Goal: Task Accomplishment & Management: Complete application form

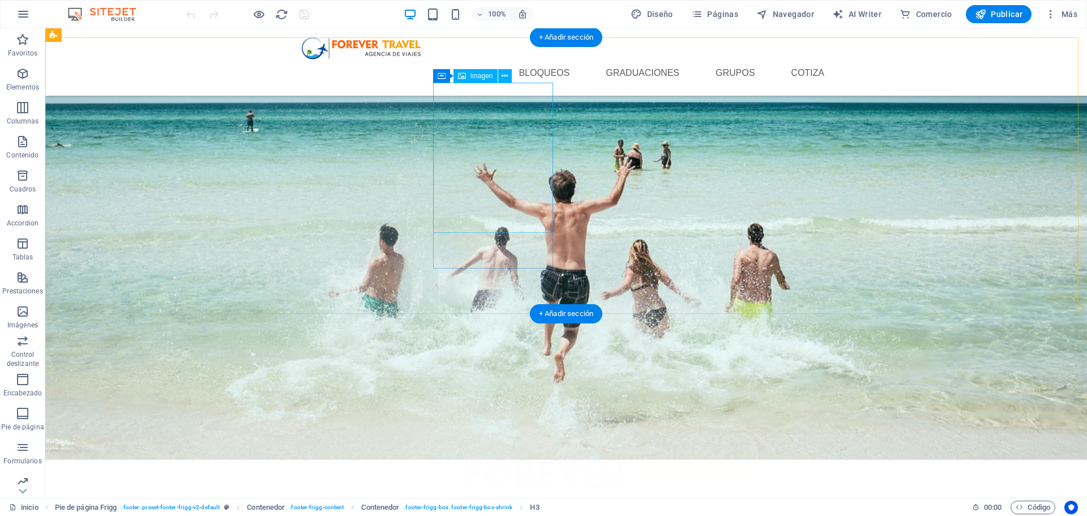
scroll to position [403, 0]
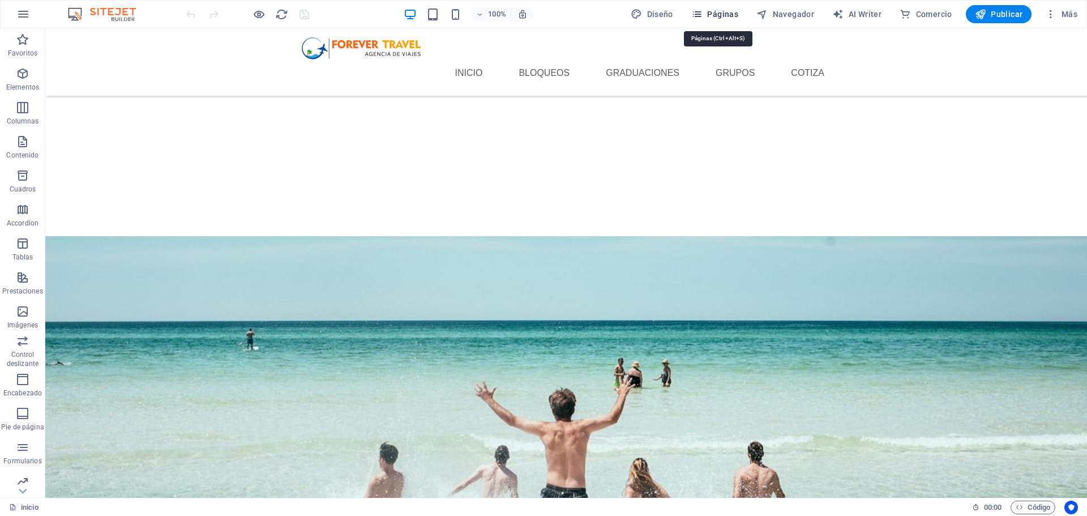
click at [728, 18] on span "Páginas" at bounding box center [715, 13] width 47 height 11
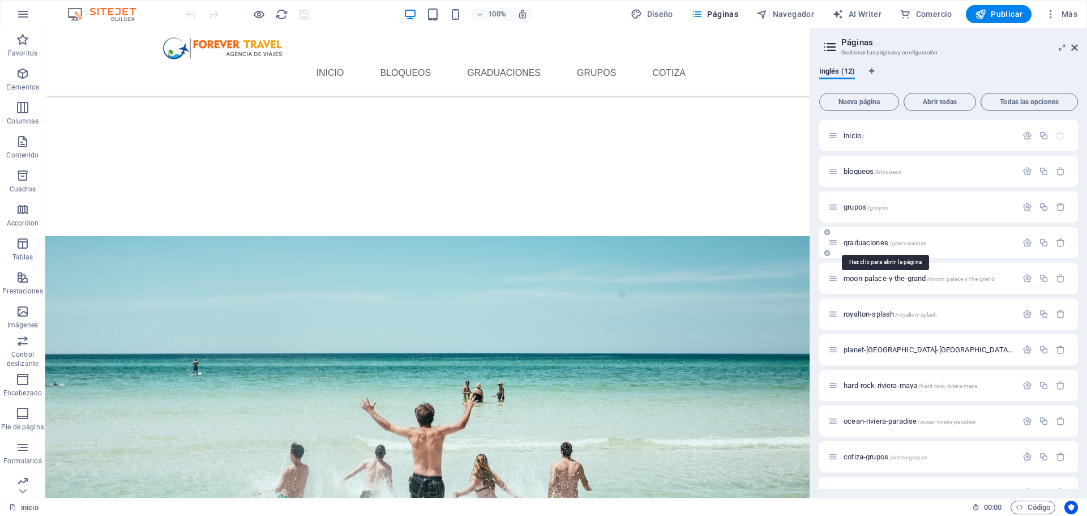
click at [886, 244] on span "graduaciones /graduaciones" at bounding box center [885, 242] width 83 height 8
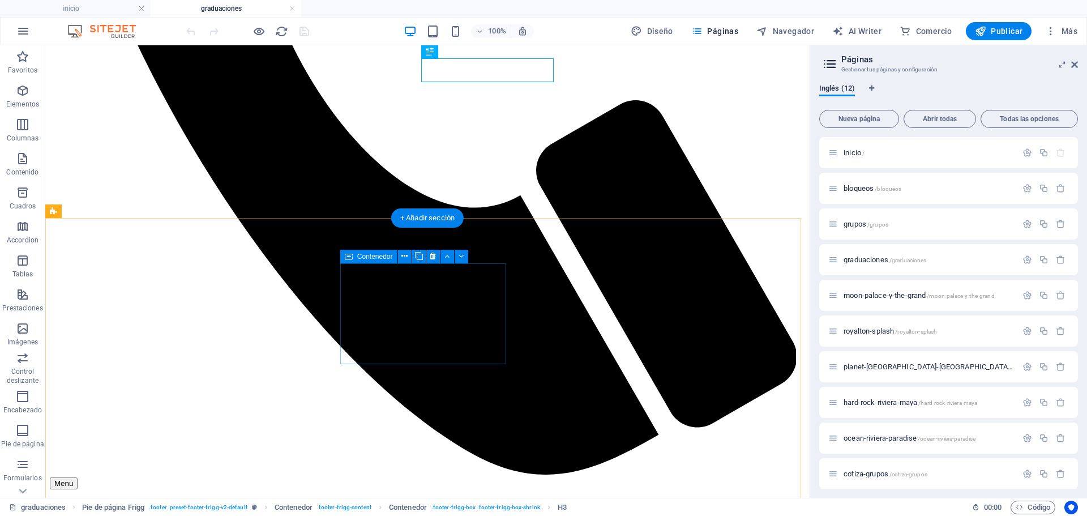
scroll to position [631, 0]
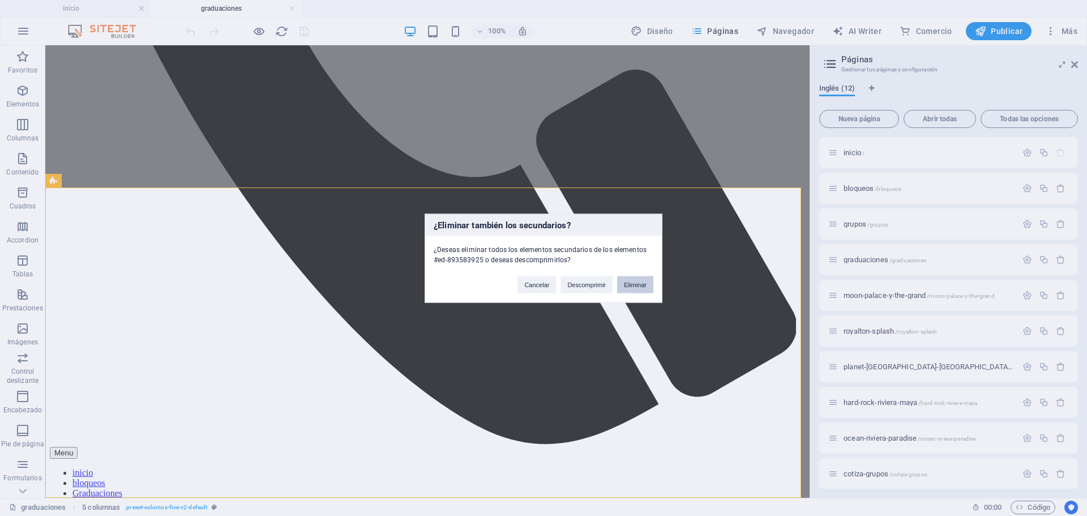
click at [628, 282] on button "Eliminar" at bounding box center [635, 284] width 36 height 17
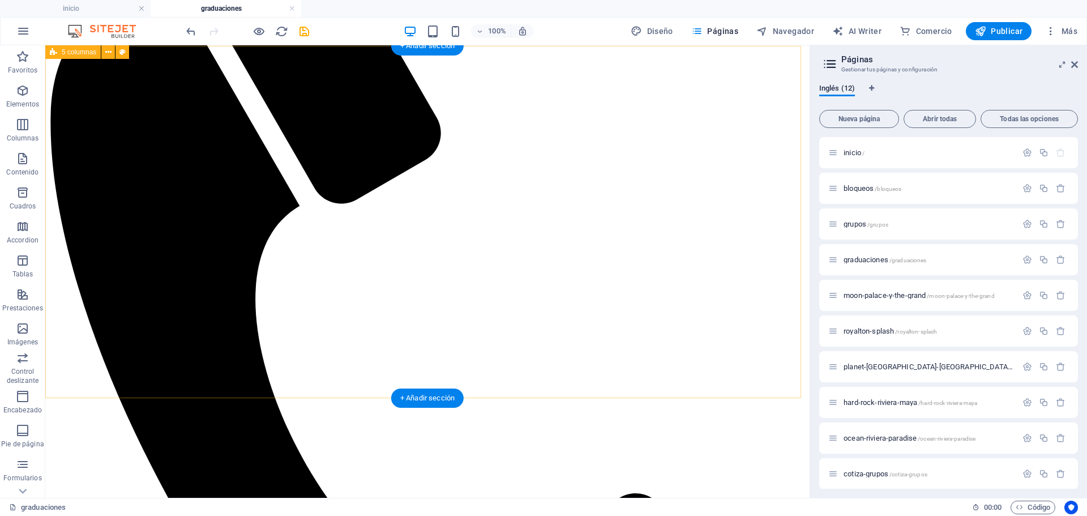
scroll to position [0, 0]
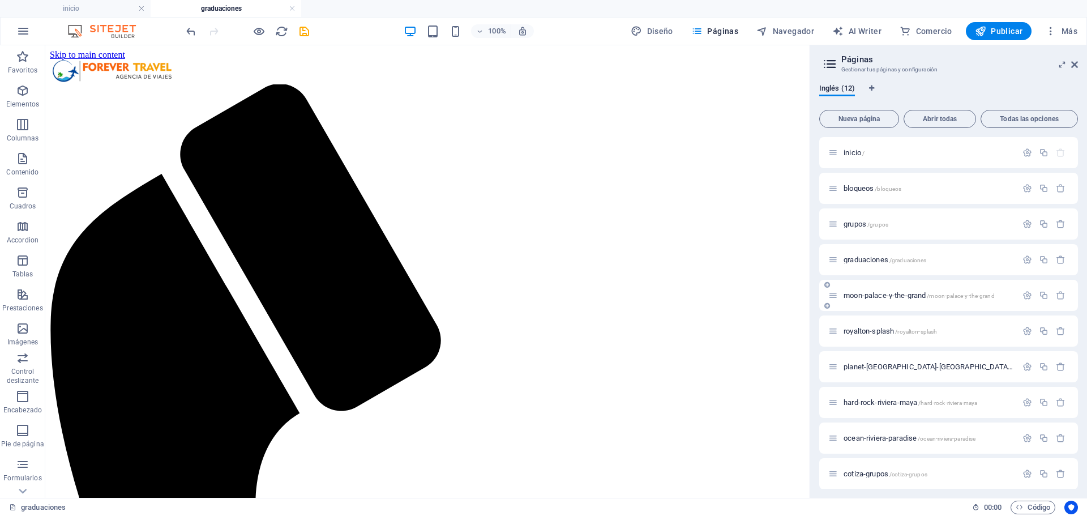
click at [914, 297] on span "moon-palace-y-the-grand /moon-palace-[GEOGRAPHIC_DATA]" at bounding box center [919, 295] width 151 height 8
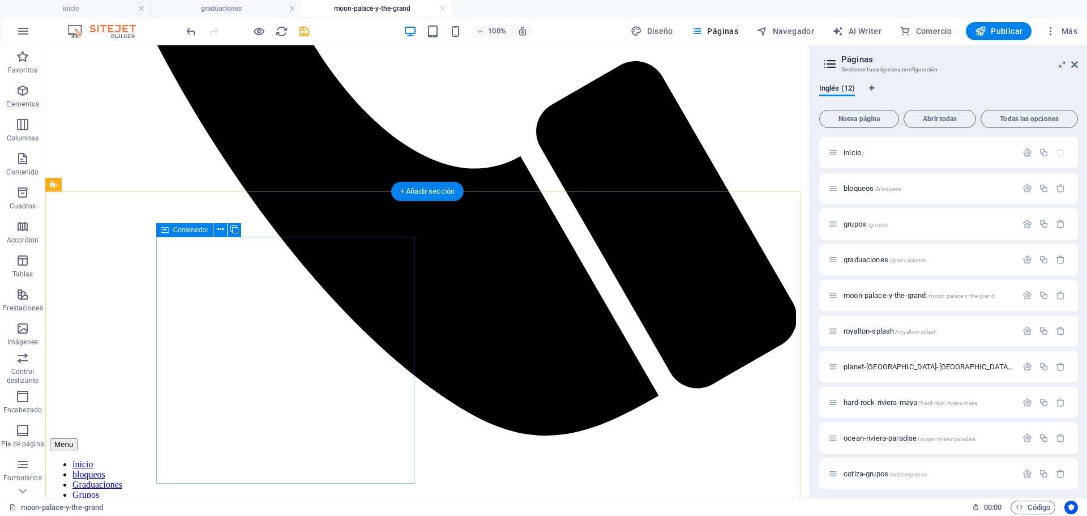
scroll to position [793, 0]
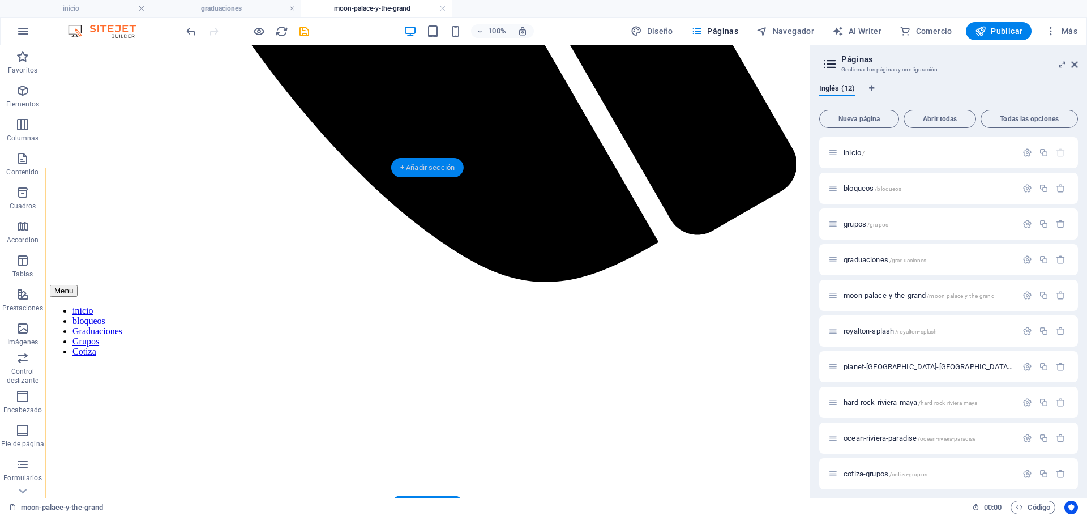
click at [442, 170] on div "+ Añadir sección" at bounding box center [427, 167] width 72 height 19
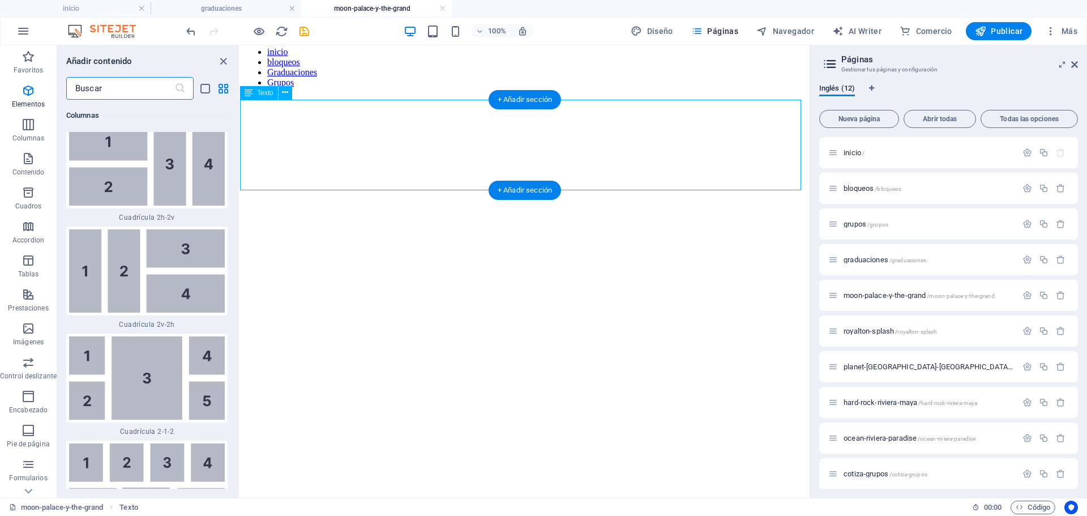
scroll to position [3483, 0]
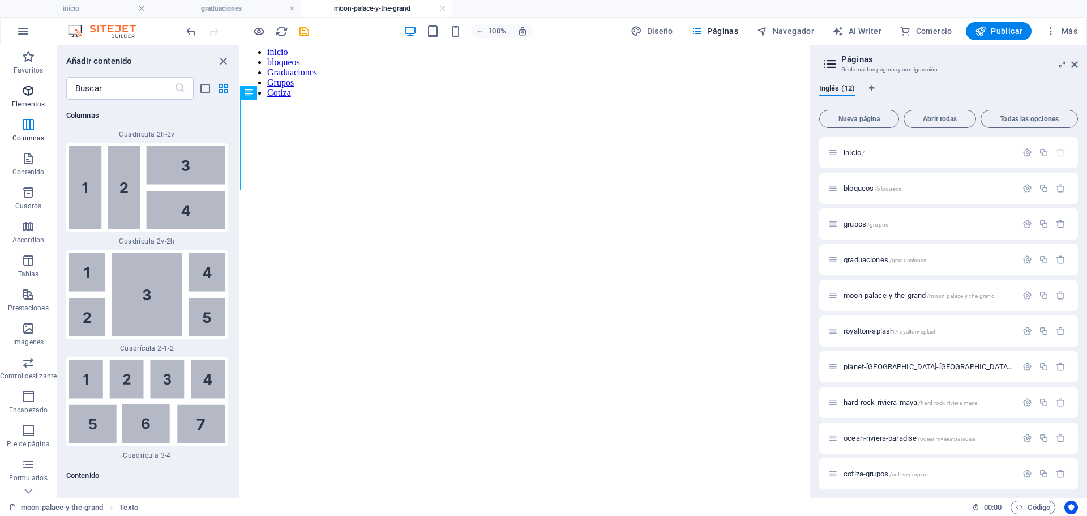
click at [33, 93] on icon "button" at bounding box center [29, 91] width 14 height 14
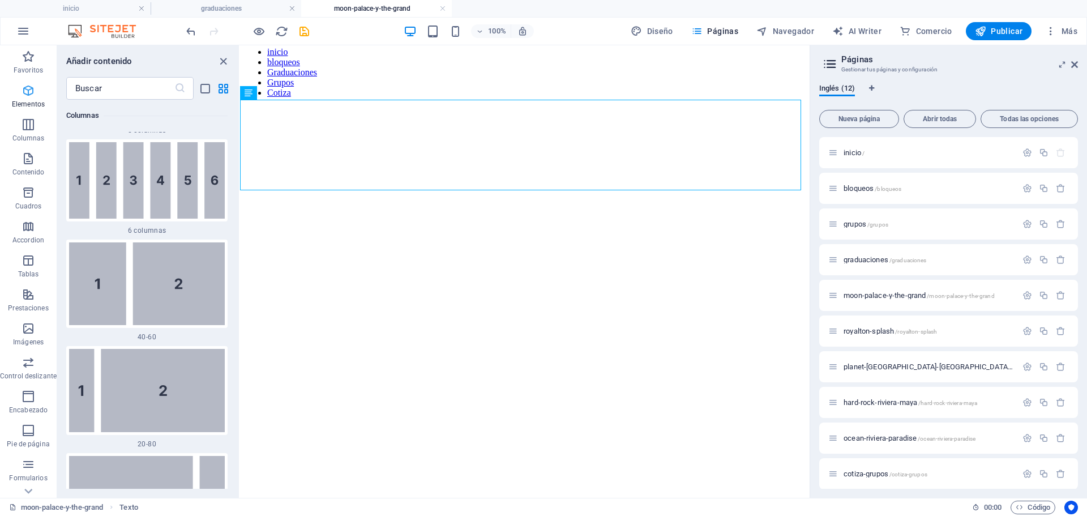
scroll to position [214, 0]
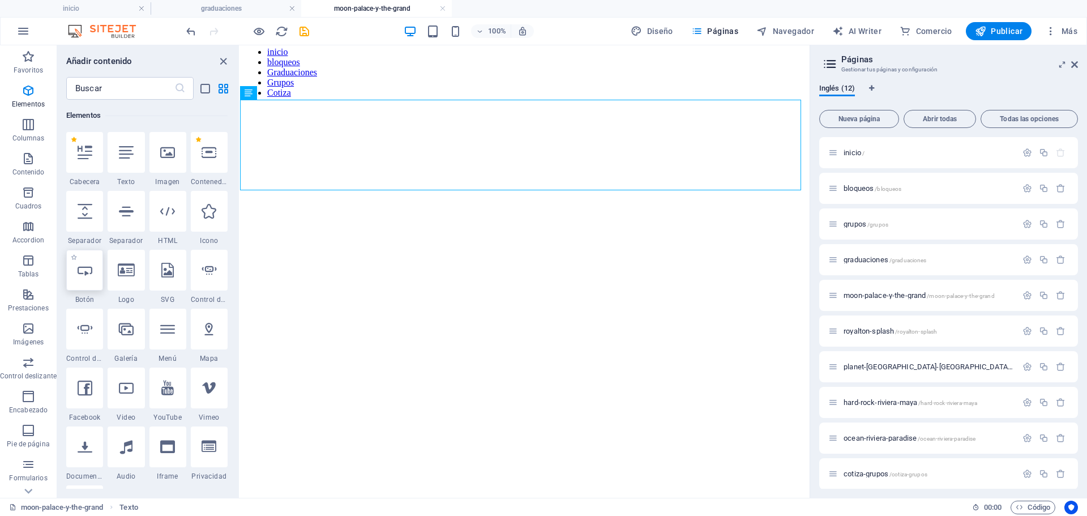
click at [86, 270] on icon at bounding box center [85, 270] width 15 height 15
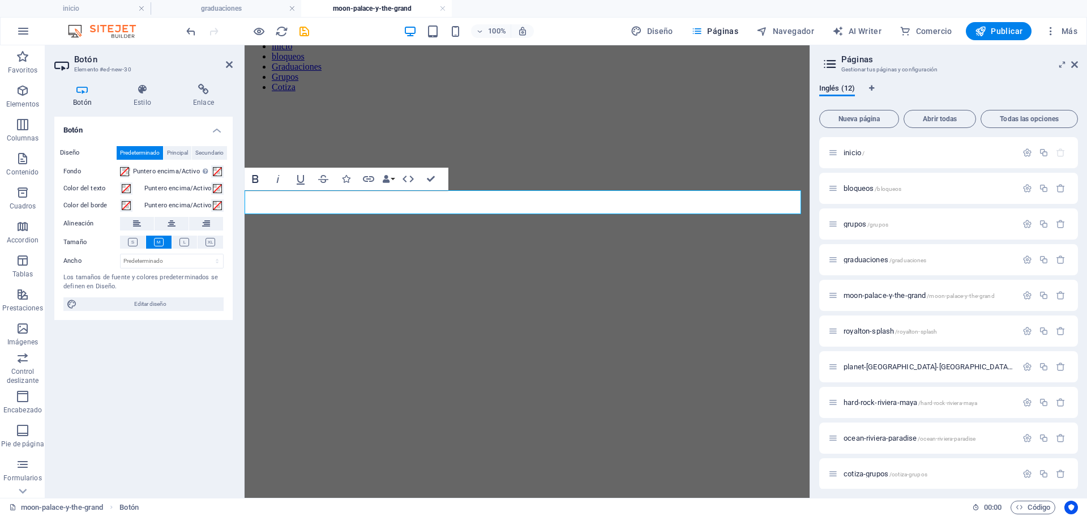
click at [258, 177] on icon "button" at bounding box center [256, 179] width 14 height 14
drag, startPoint x: 327, startPoint y: 207, endPoint x: 251, endPoint y: 207, distance: 75.9
click at [259, 182] on icon "button" at bounding box center [256, 179] width 14 height 14
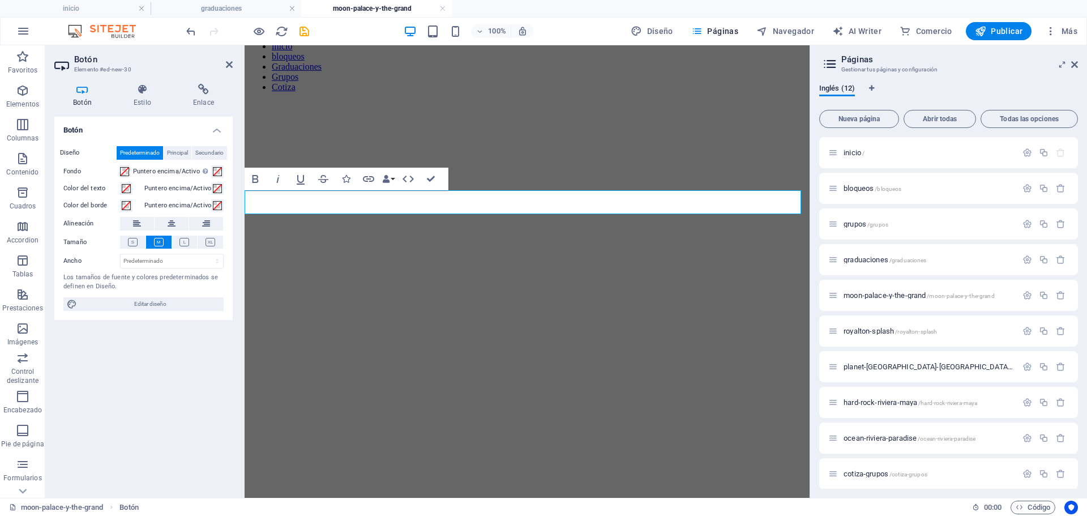
click at [168, 228] on icon at bounding box center [172, 224] width 8 height 14
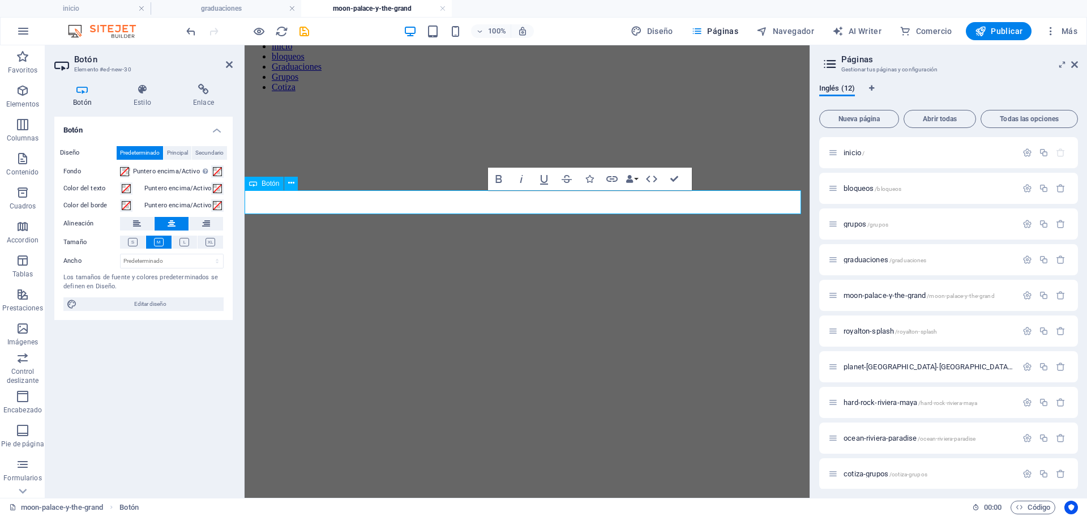
drag, startPoint x: 570, startPoint y: 208, endPoint x: 483, endPoint y: 205, distance: 87.3
click at [501, 177] on icon "button" at bounding box center [499, 179] width 14 height 14
click at [150, 91] on icon at bounding box center [142, 89] width 55 height 11
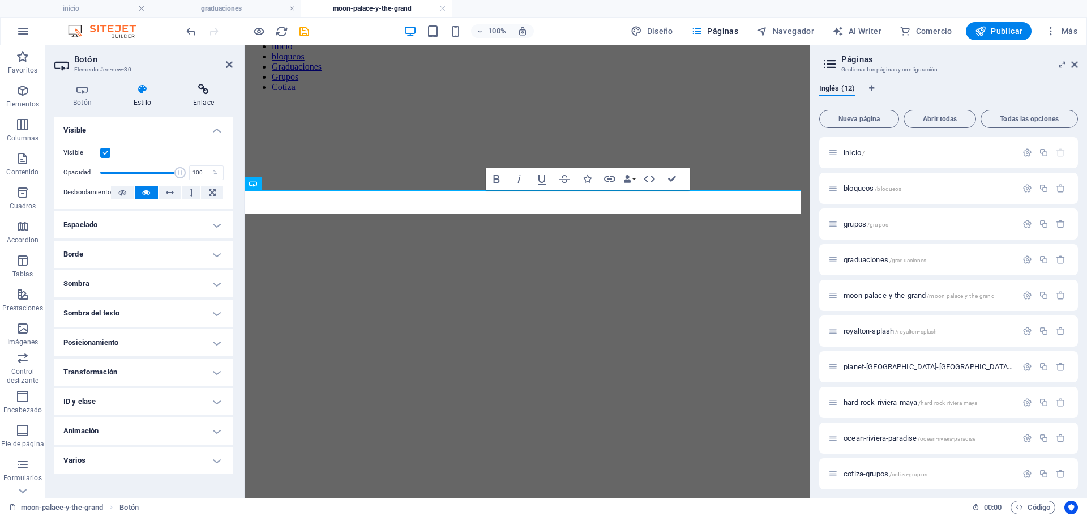
click at [201, 93] on icon at bounding box center [203, 89] width 58 height 11
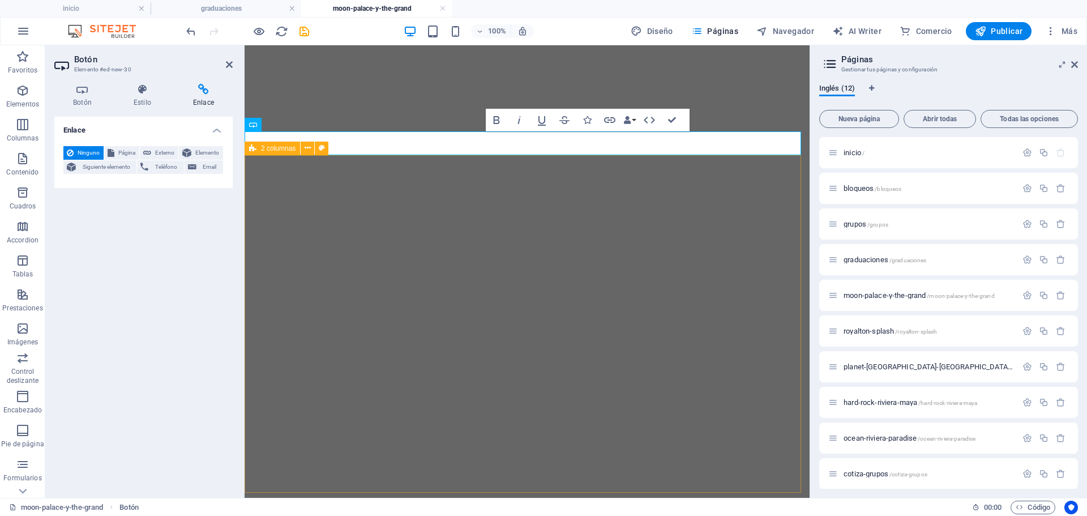
scroll to position [825, 0]
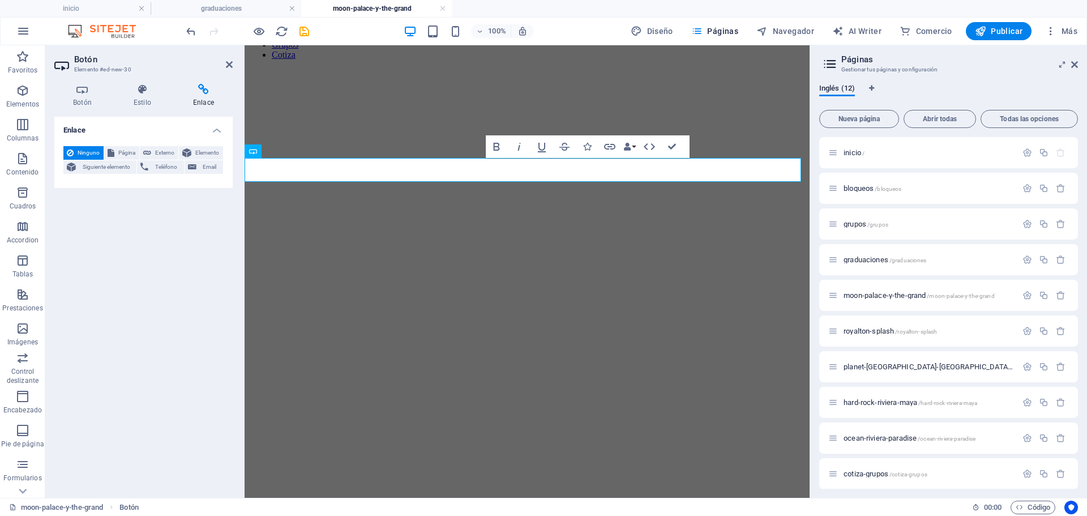
click at [1078, 63] on aside "Páginas Gestionar tus páginas y configuración Inglés (12) Nueva página Abrir to…" at bounding box center [949, 271] width 278 height 453
click at [1077, 64] on icon at bounding box center [1075, 64] width 7 height 9
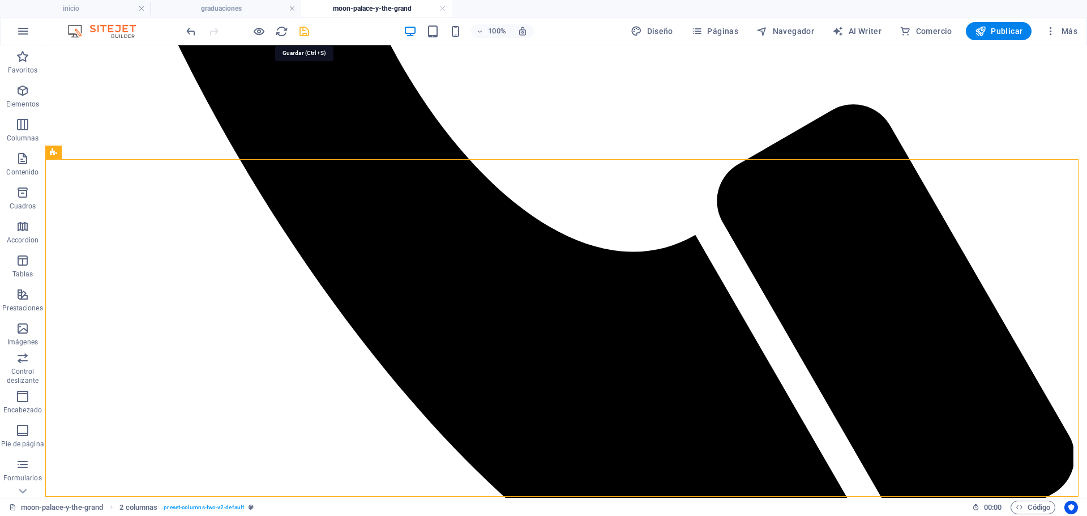
click at [302, 32] on icon "save" at bounding box center [304, 31] width 13 height 13
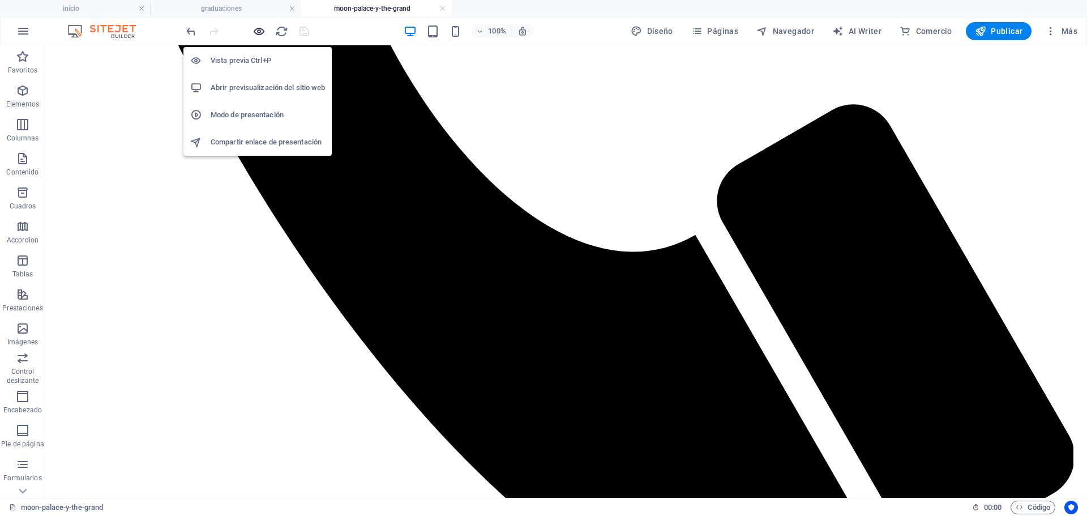
click at [261, 29] on icon "button" at bounding box center [259, 31] width 13 height 13
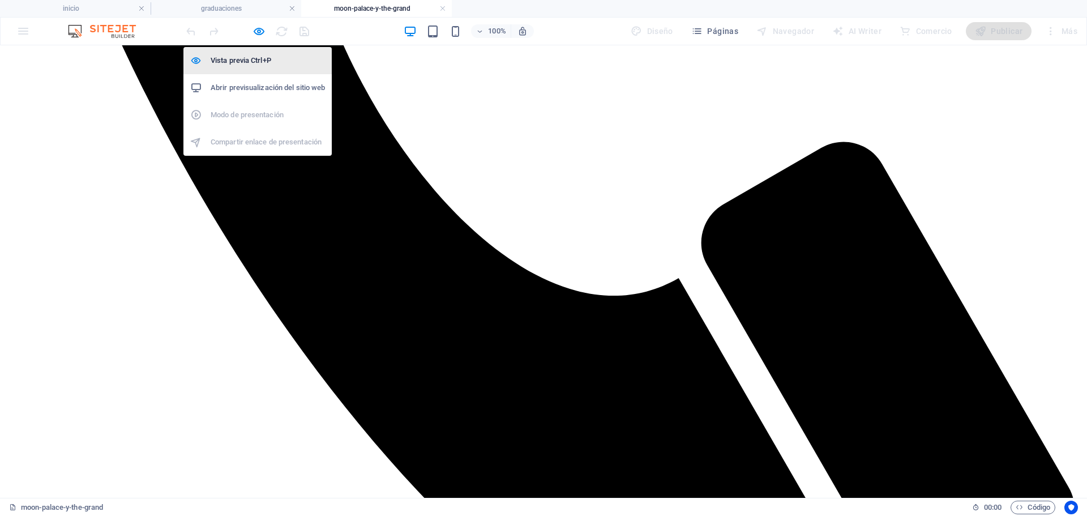
click at [261, 61] on h6 "Vista previa Ctrl+P" at bounding box center [268, 61] width 114 height 14
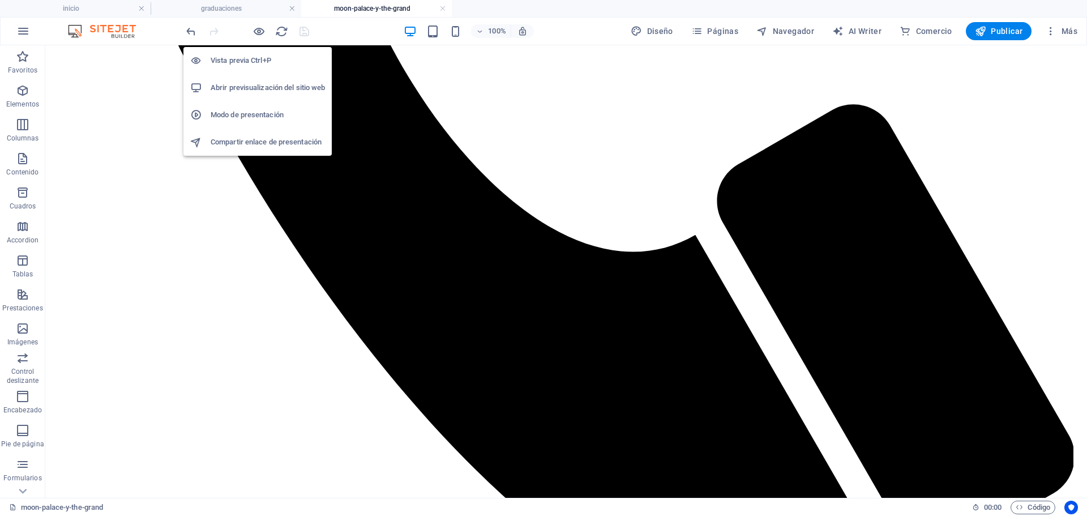
click at [261, 61] on h6 "Vista previa Ctrl+P" at bounding box center [268, 61] width 114 height 14
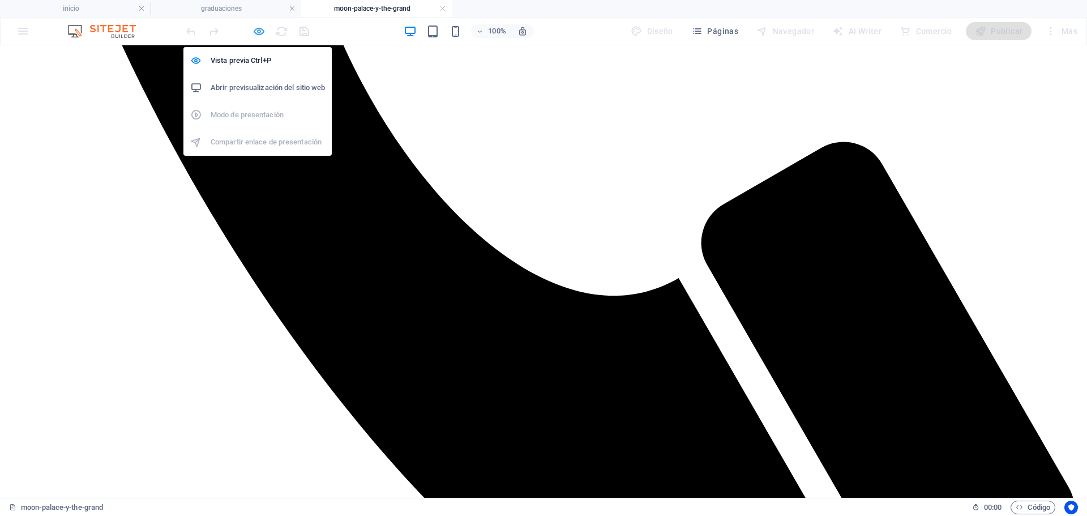
click at [259, 36] on icon "button" at bounding box center [259, 31] width 13 height 13
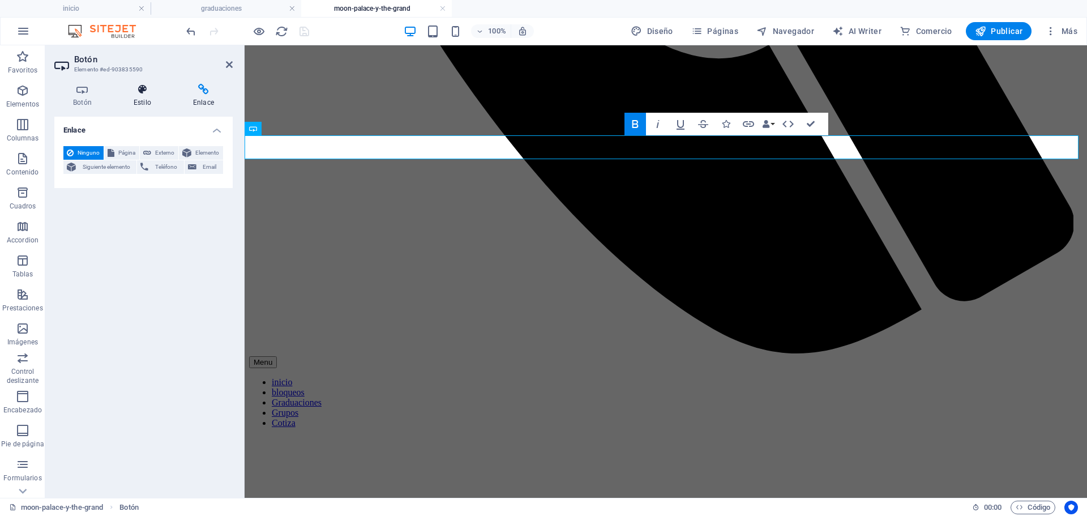
click at [146, 97] on h4 "Estilo" at bounding box center [144, 96] width 59 height 24
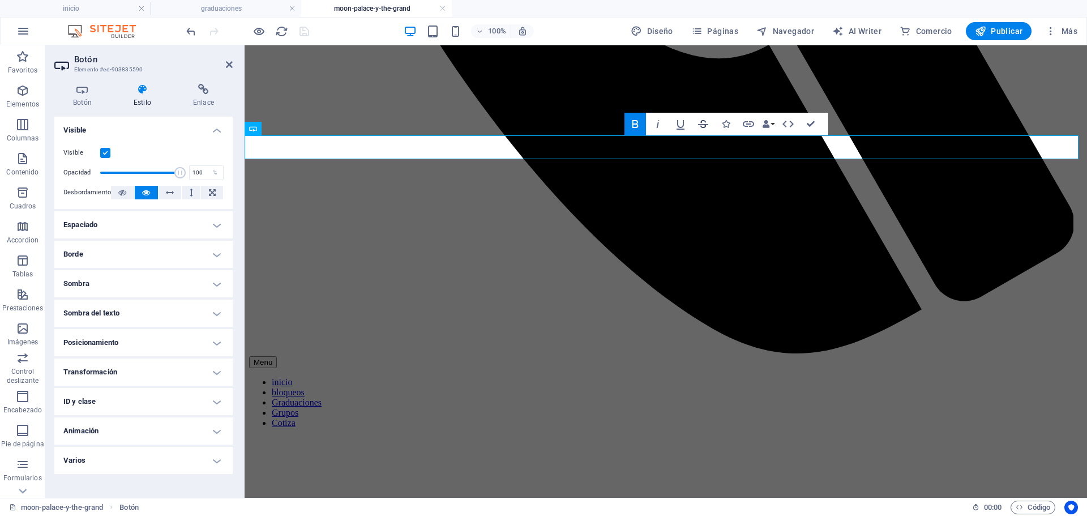
click at [705, 129] on icon "button" at bounding box center [704, 124] width 14 height 14
click at [730, 127] on icon "button" at bounding box center [726, 124] width 8 height 8
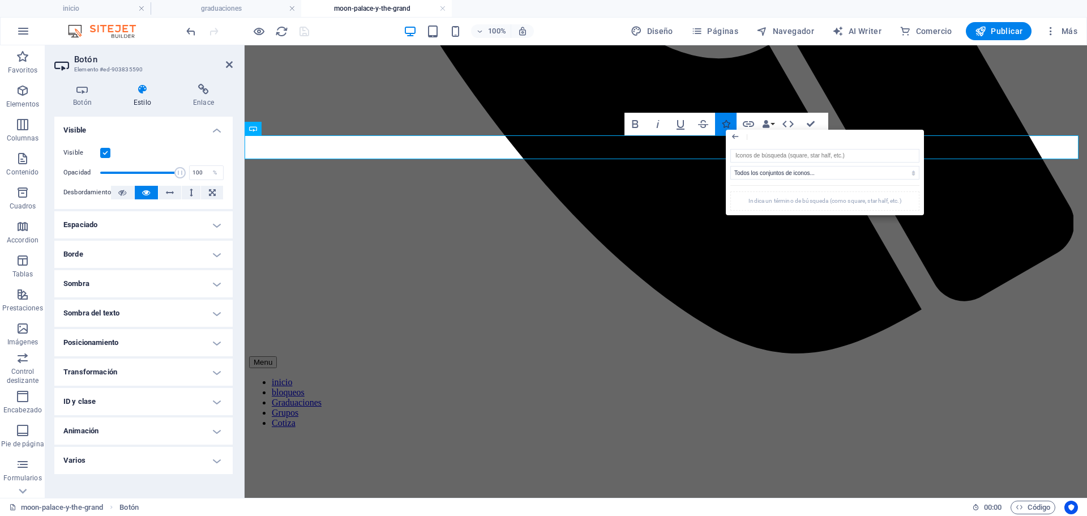
click at [727, 123] on icon "button" at bounding box center [726, 124] width 8 height 8
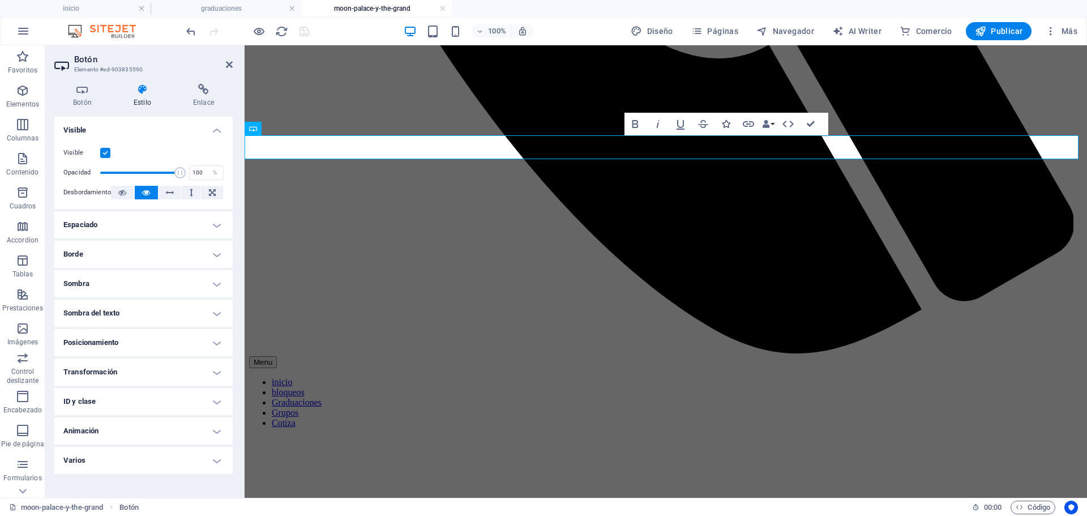
click at [727, 123] on icon "button" at bounding box center [726, 124] width 8 height 8
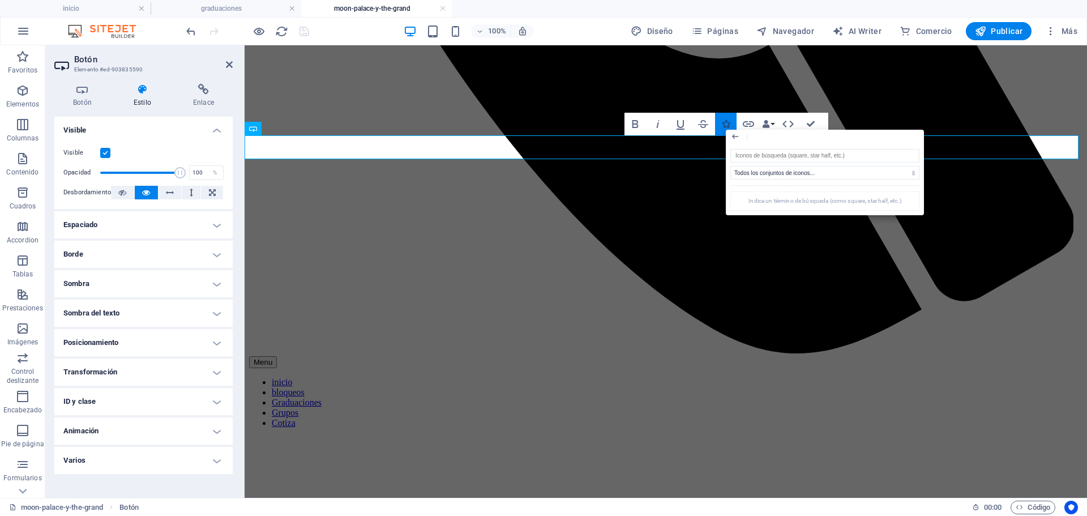
click at [727, 123] on icon "button" at bounding box center [726, 124] width 8 height 8
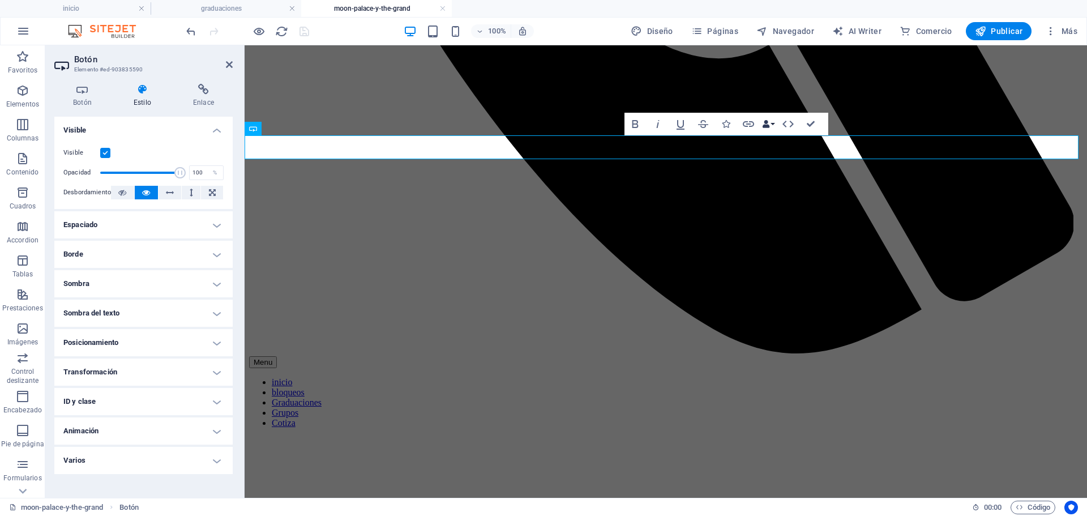
click at [770, 122] on icon "button" at bounding box center [766, 124] width 8 height 8
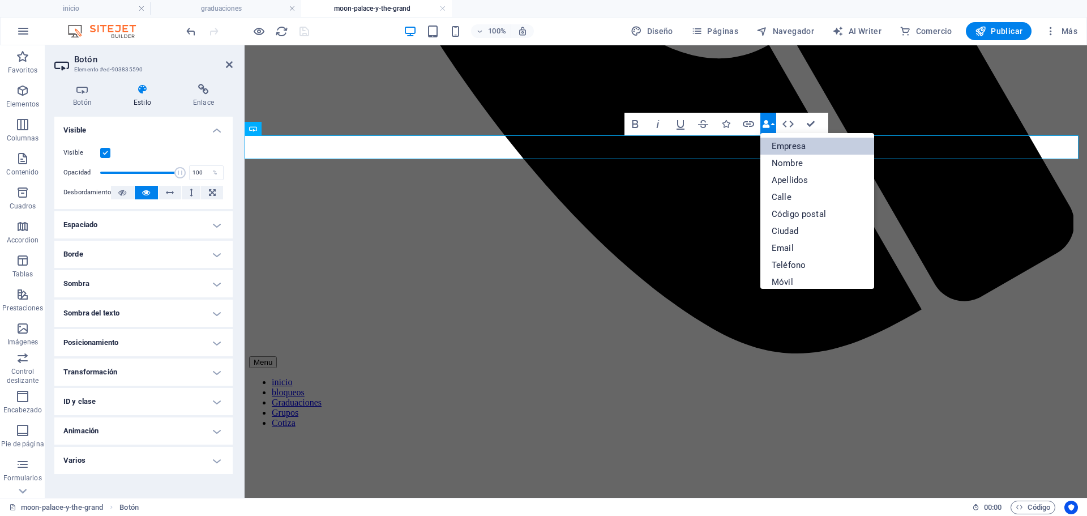
click at [779, 150] on link "Empresa" at bounding box center [818, 146] width 114 height 17
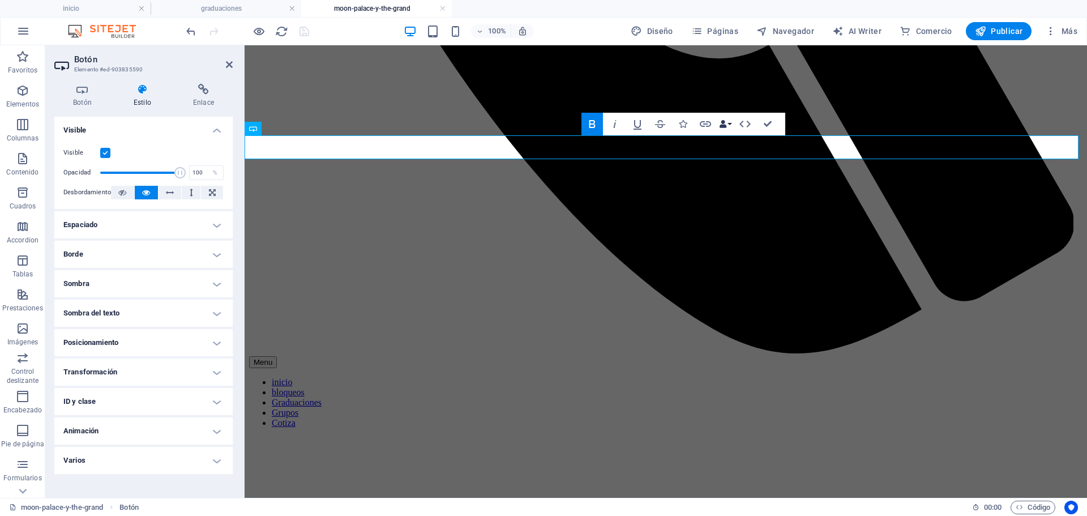
click at [729, 122] on button "Data Bindings" at bounding box center [726, 124] width 16 height 23
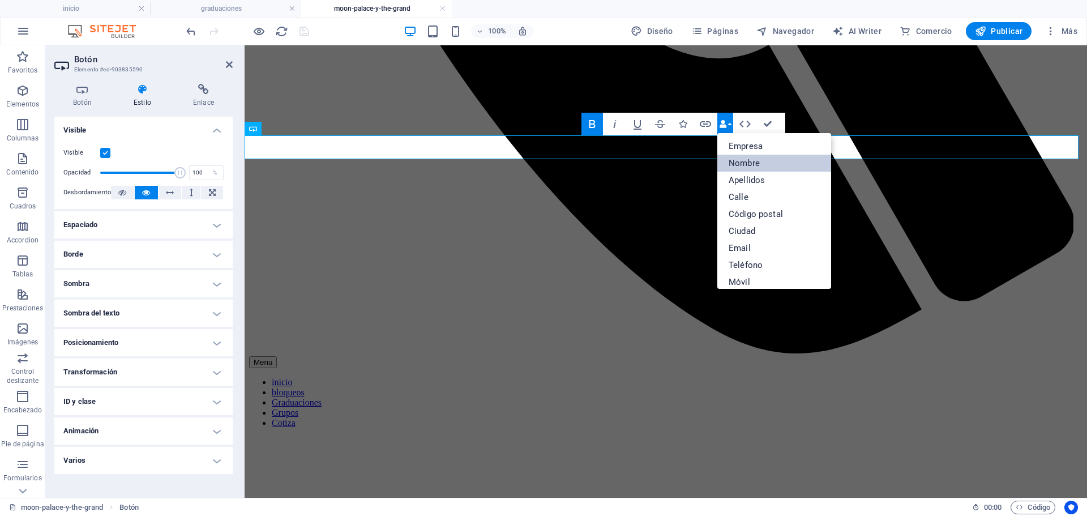
click at [743, 157] on link "Nombre" at bounding box center [775, 163] width 114 height 17
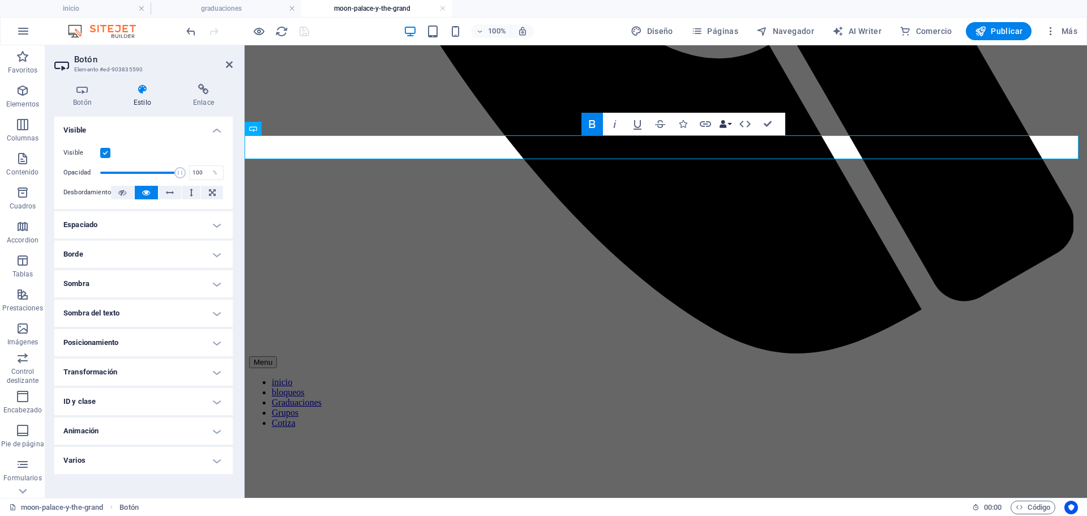
click at [726, 121] on icon "button" at bounding box center [723, 124] width 8 height 8
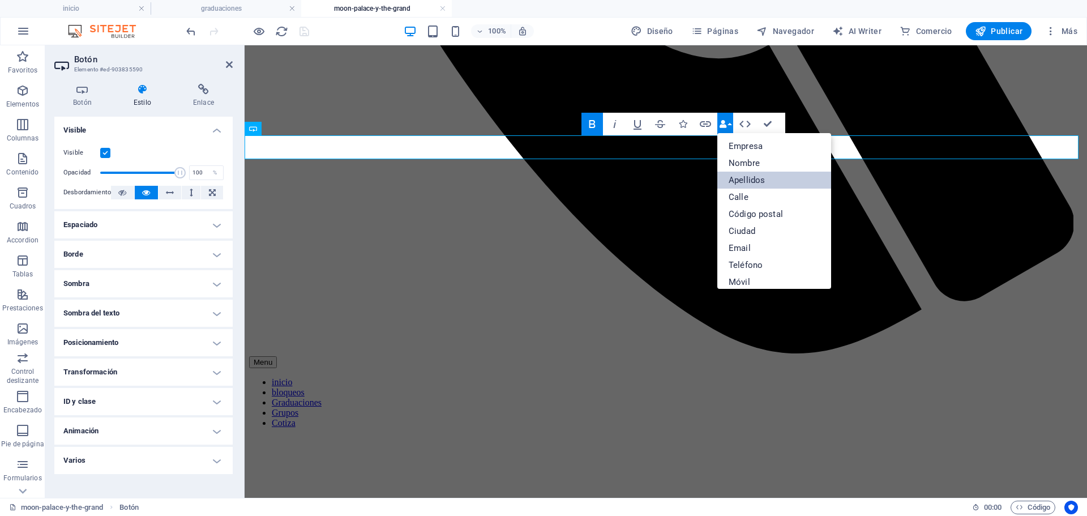
click at [744, 182] on link "Apellidos" at bounding box center [775, 180] width 114 height 17
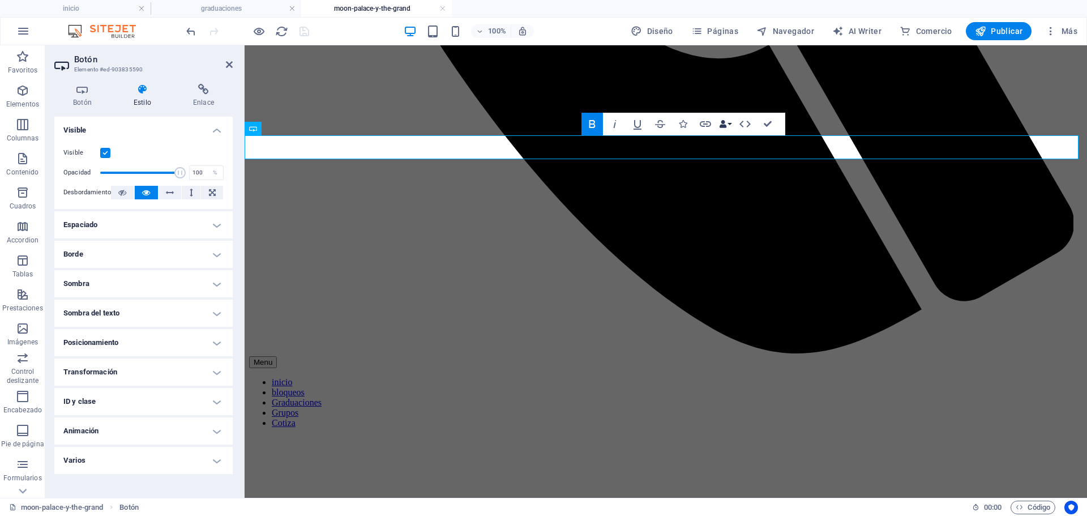
click at [728, 122] on button "Data Bindings" at bounding box center [726, 124] width 16 height 23
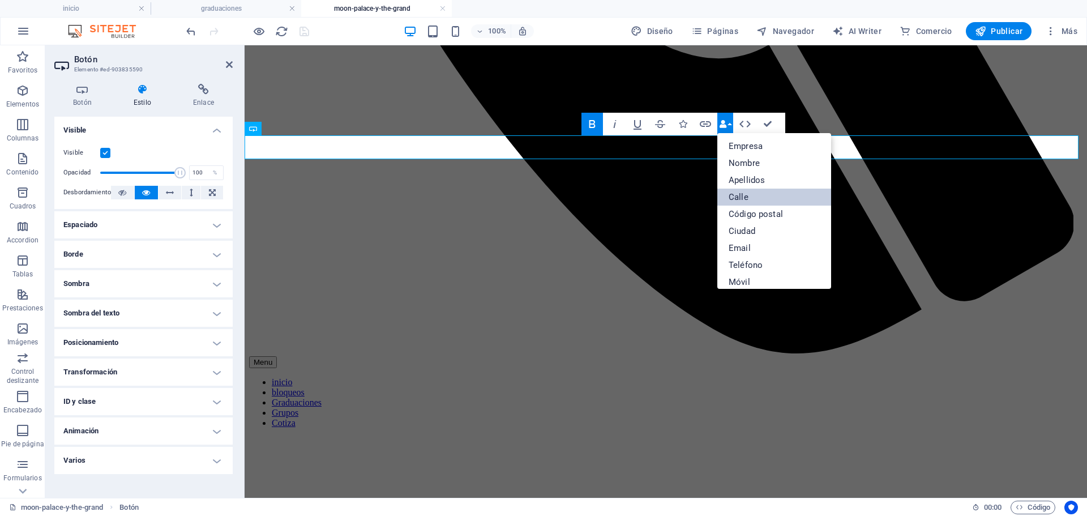
click at [754, 203] on link "Calle" at bounding box center [775, 197] width 114 height 17
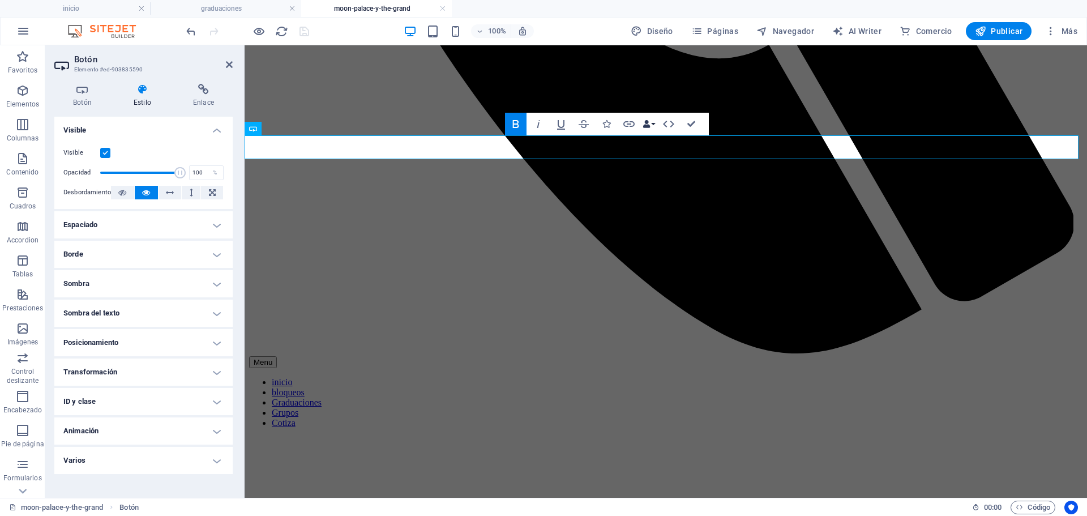
click at [655, 120] on button "Data Bindings" at bounding box center [649, 124] width 16 height 23
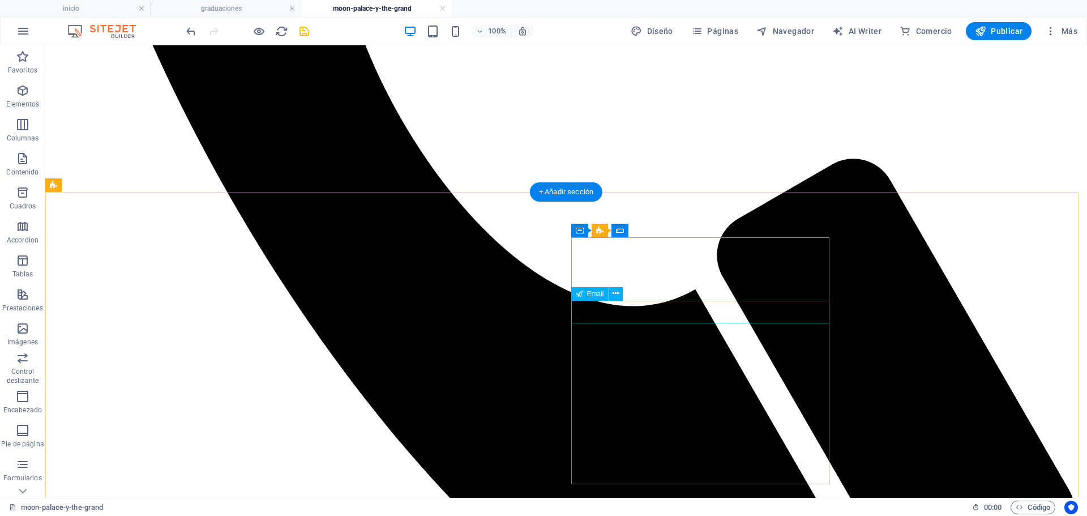
scroll to position [769, 0]
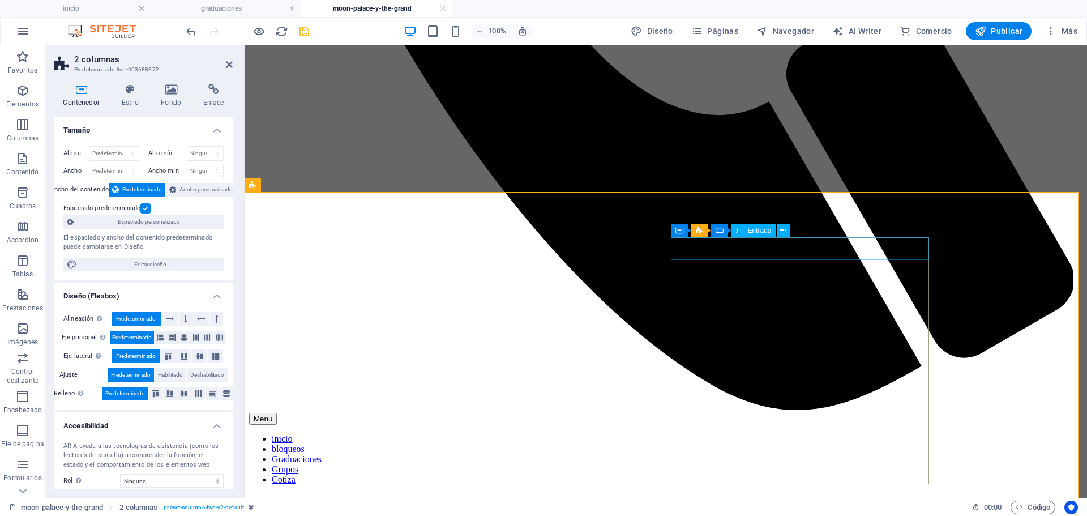
click at [705, 228] on div "Formulario de contacto" at bounding box center [737, 231] width 91 height 14
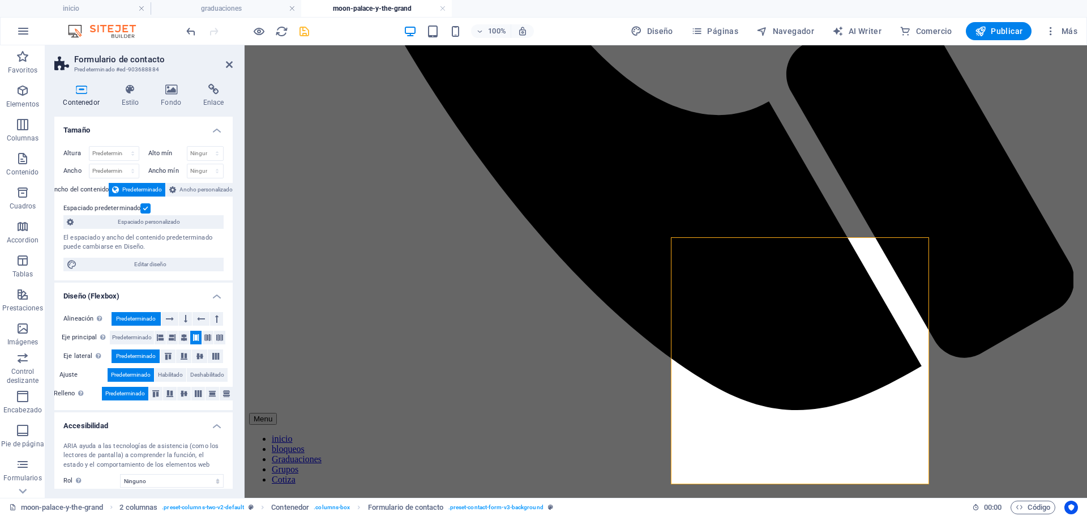
click at [85, 99] on h4 "Contenedor" at bounding box center [83, 96] width 58 height 24
click at [124, 94] on icon at bounding box center [130, 89] width 35 height 11
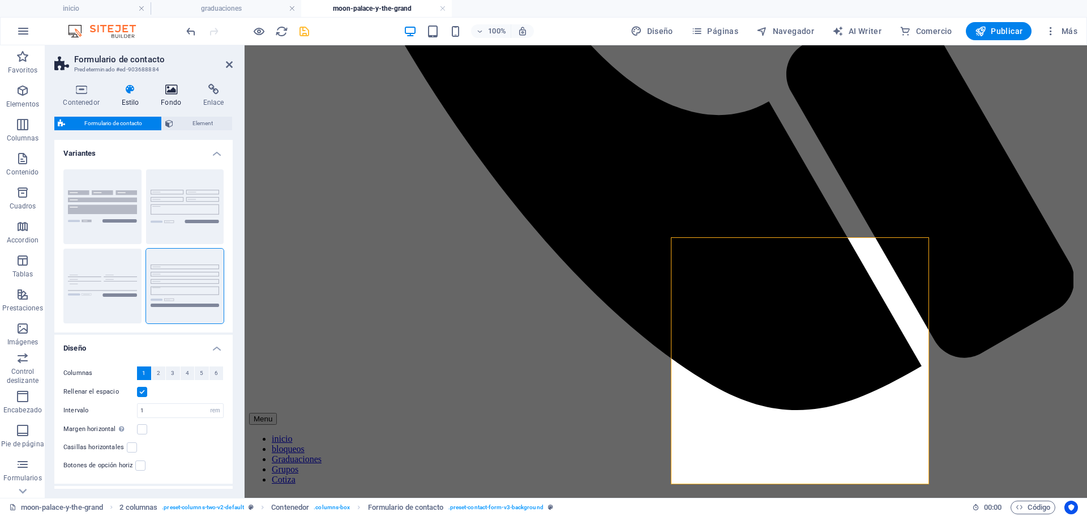
click at [169, 92] on icon at bounding box center [171, 89] width 38 height 11
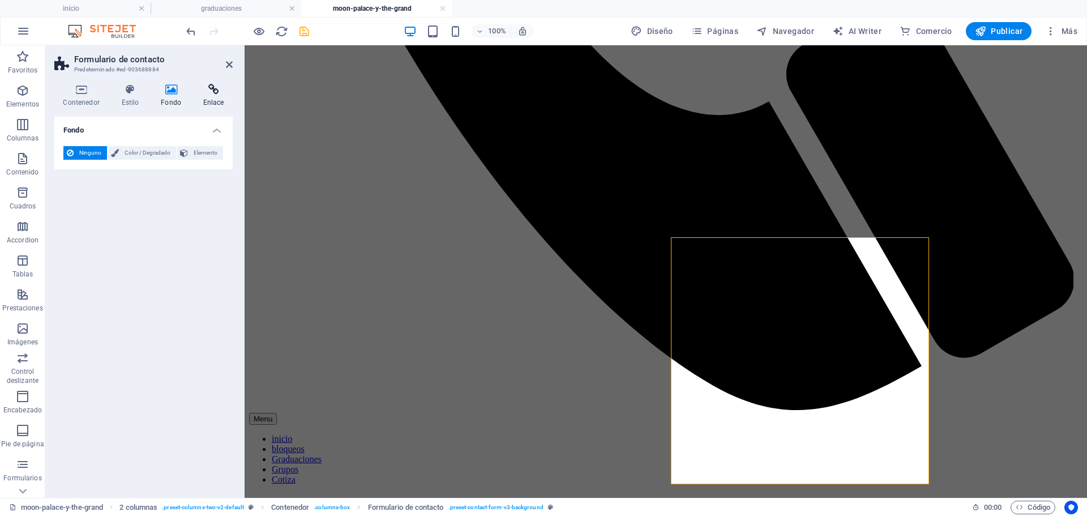
click at [214, 99] on h4 "Enlace" at bounding box center [213, 96] width 39 height 24
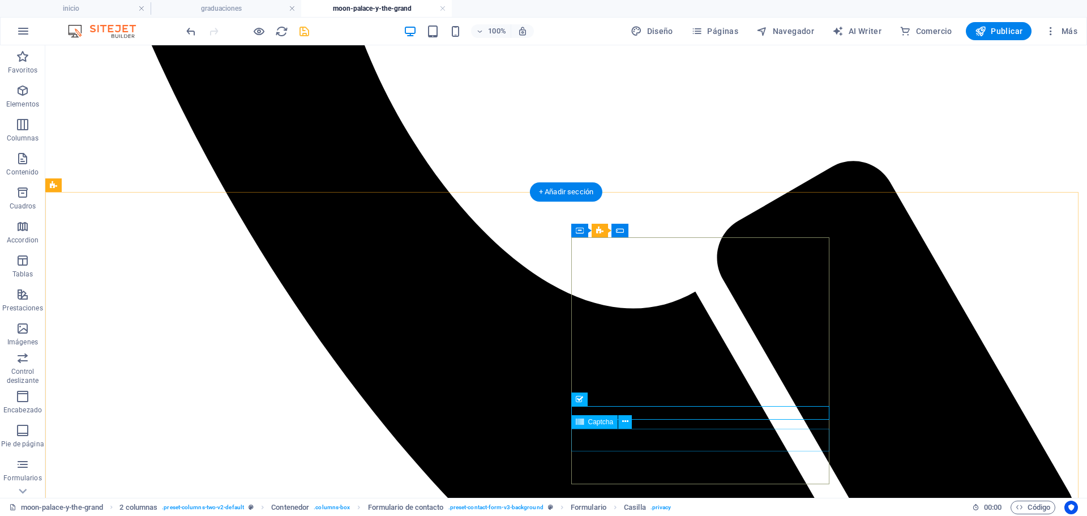
click at [629, 423] on button at bounding box center [626, 422] width 14 height 14
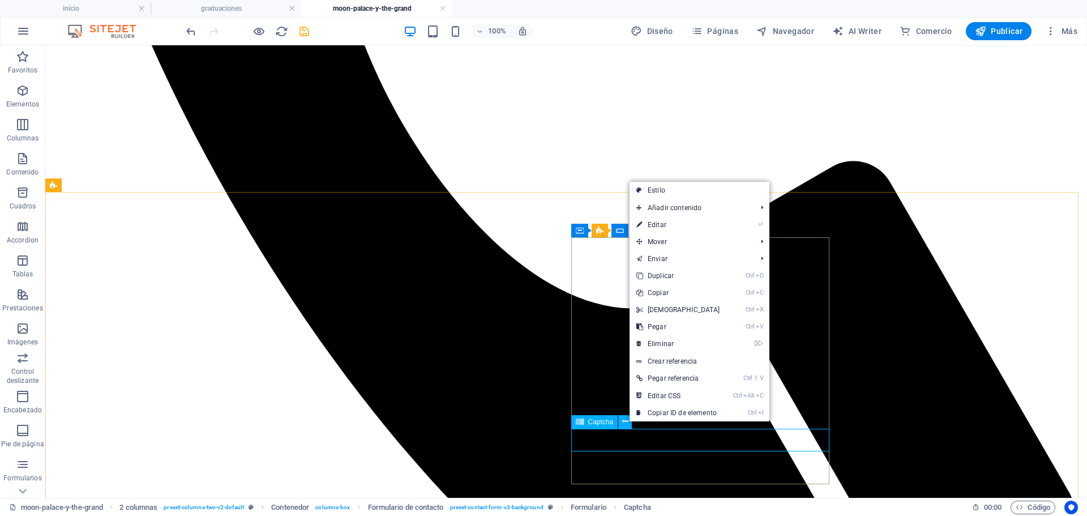
click at [600, 422] on span "Captcha" at bounding box center [600, 422] width 25 height 7
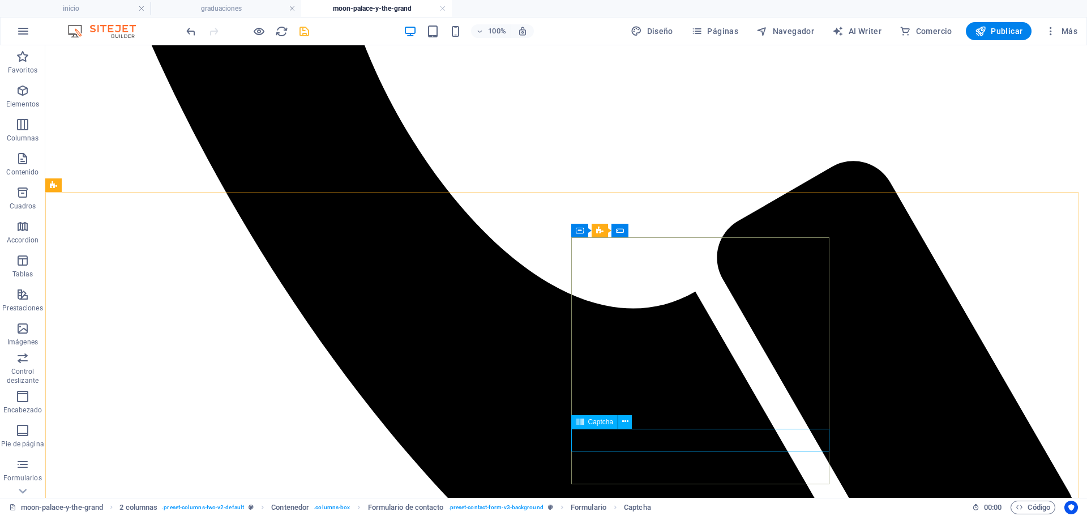
click at [600, 422] on span "Captcha" at bounding box center [600, 422] width 25 height 7
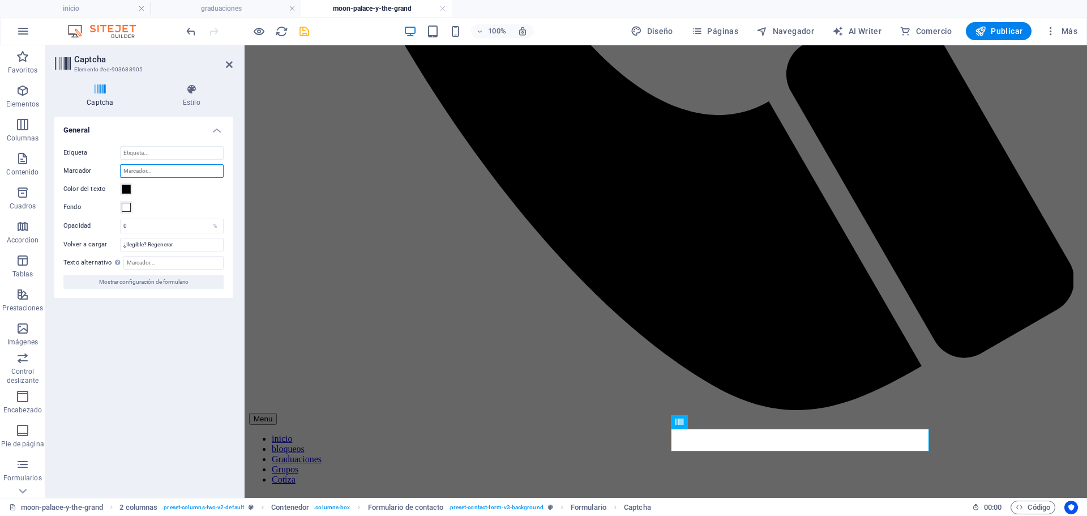
click at [151, 167] on input "Marcador" at bounding box center [172, 171] width 104 height 14
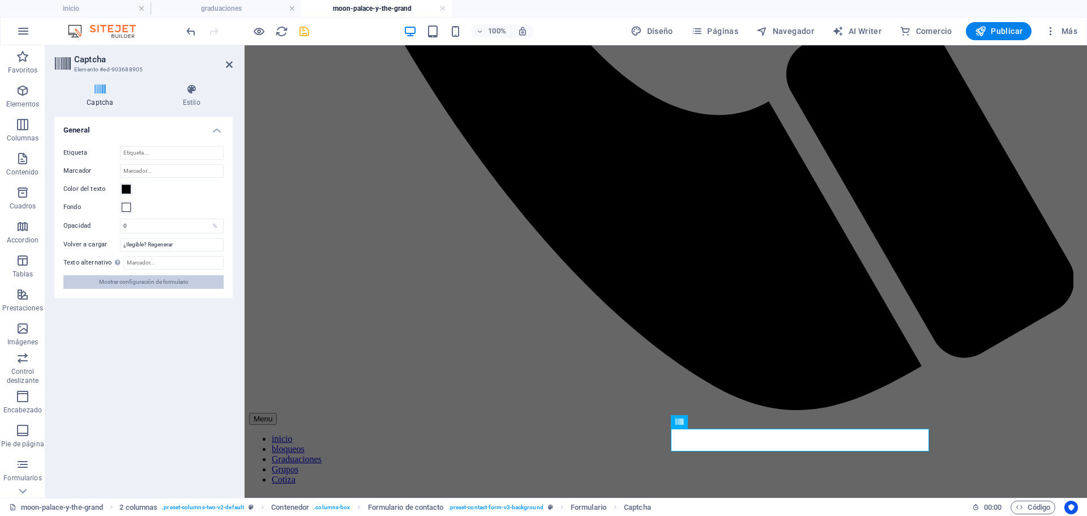
click at [135, 283] on span "Mostrar configuración de formulario" at bounding box center [143, 282] width 89 height 14
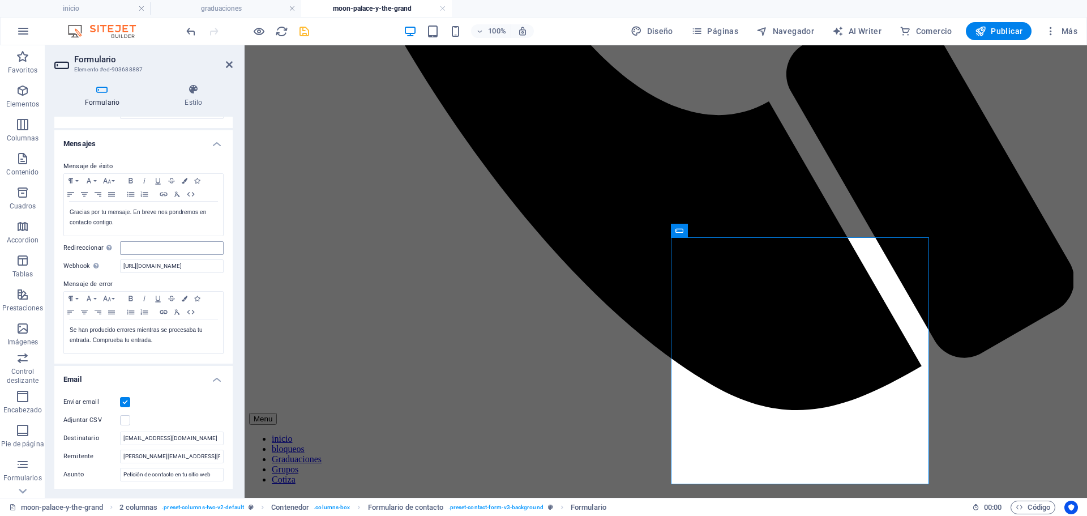
scroll to position [57, 0]
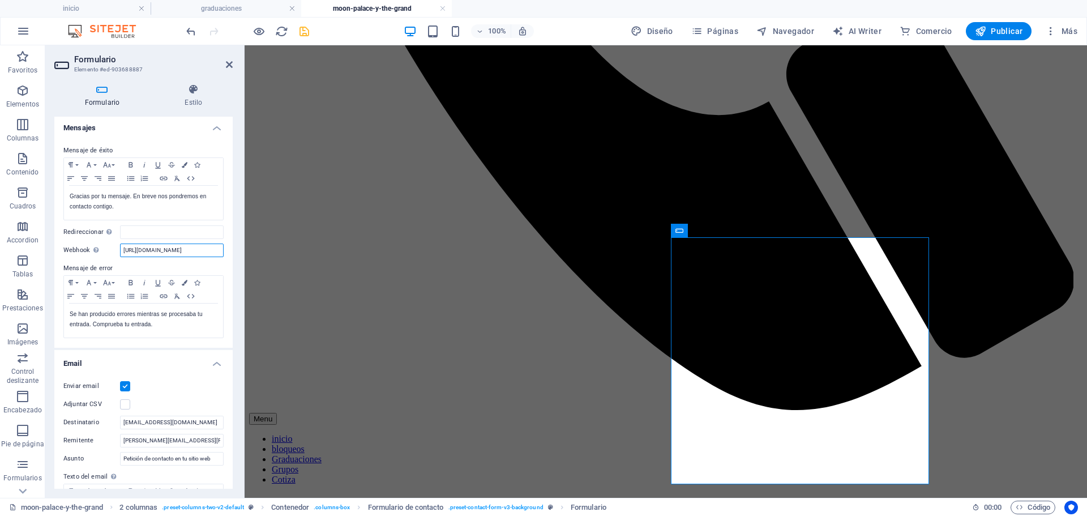
click at [179, 255] on input "[URL][DOMAIN_NAME]" at bounding box center [172, 251] width 104 height 14
click at [127, 386] on label at bounding box center [125, 386] width 10 height 10
click at [0, 0] on input "Enviar email" at bounding box center [0, 0] width 0 height 0
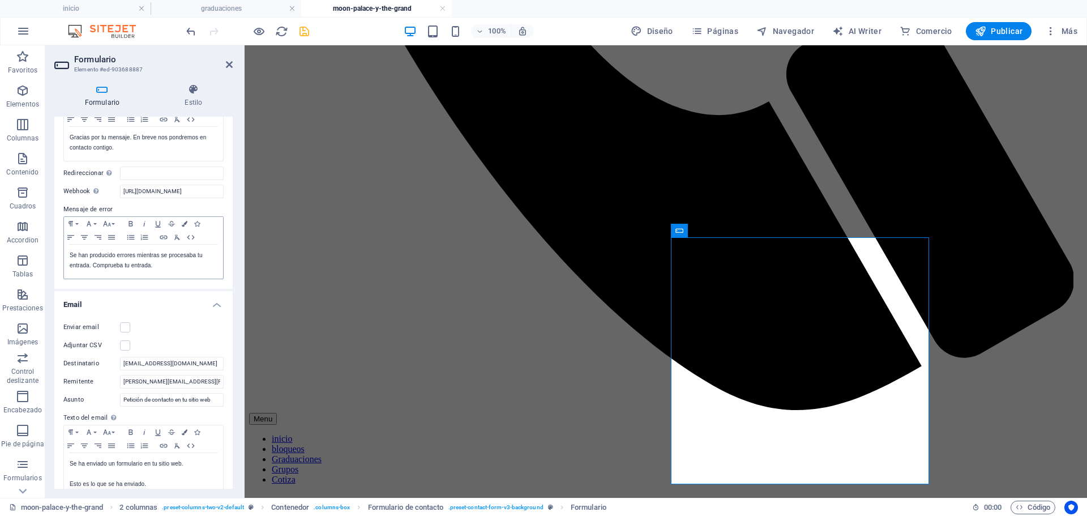
scroll to position [170, 0]
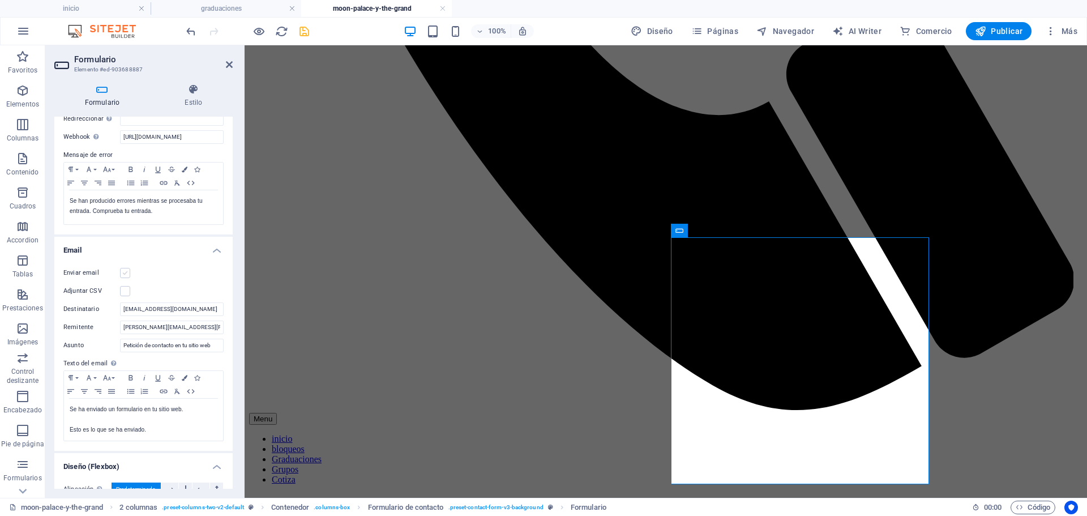
click at [122, 271] on label at bounding box center [125, 273] width 10 height 10
click at [0, 0] on input "Enviar email" at bounding box center [0, 0] width 0 height 0
click at [127, 272] on label at bounding box center [125, 273] width 10 height 10
click at [0, 0] on input "Enviar email" at bounding box center [0, 0] width 0 height 0
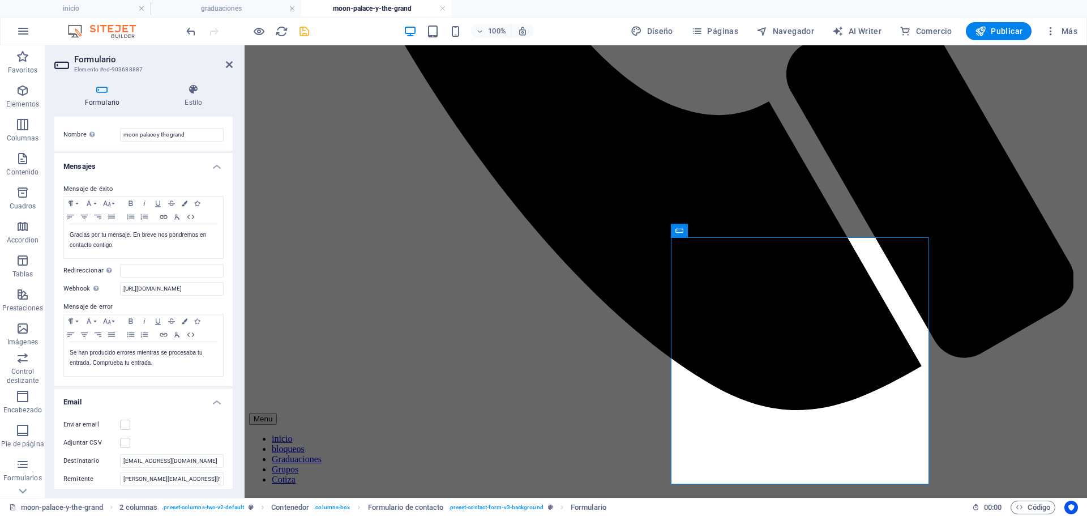
scroll to position [0, 0]
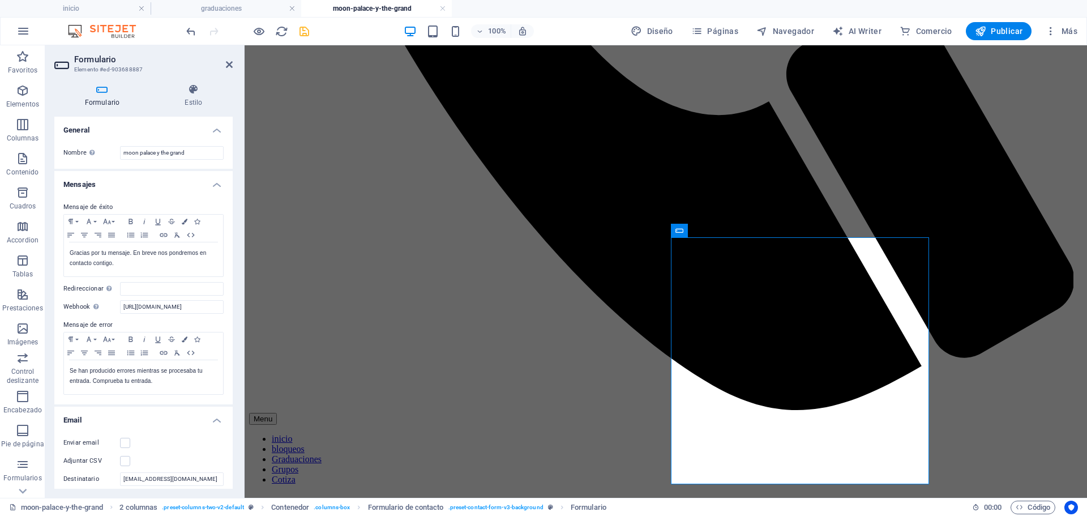
click at [108, 94] on icon at bounding box center [102, 89] width 96 height 11
click at [202, 95] on icon at bounding box center [194, 89] width 78 height 11
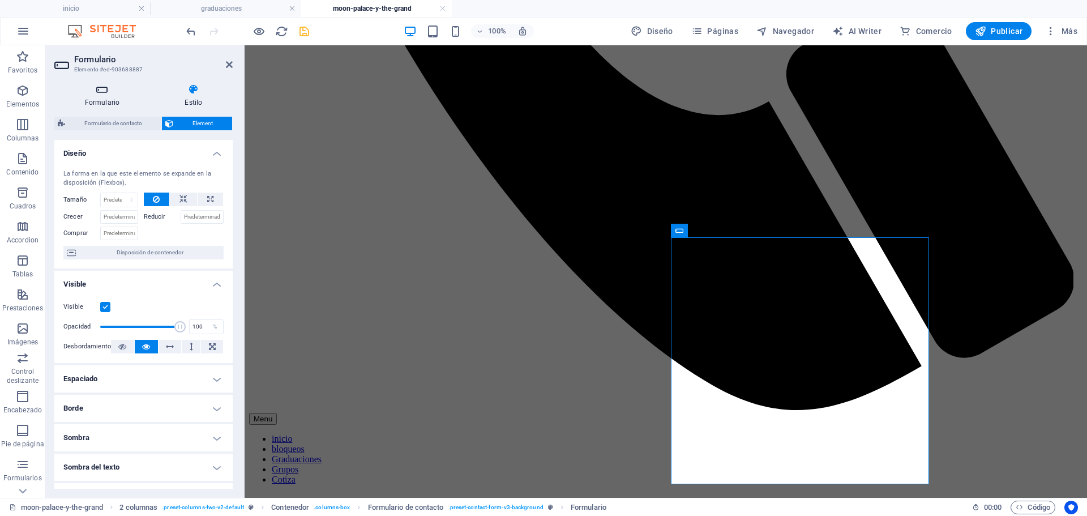
click at [108, 89] on icon at bounding box center [102, 89] width 96 height 11
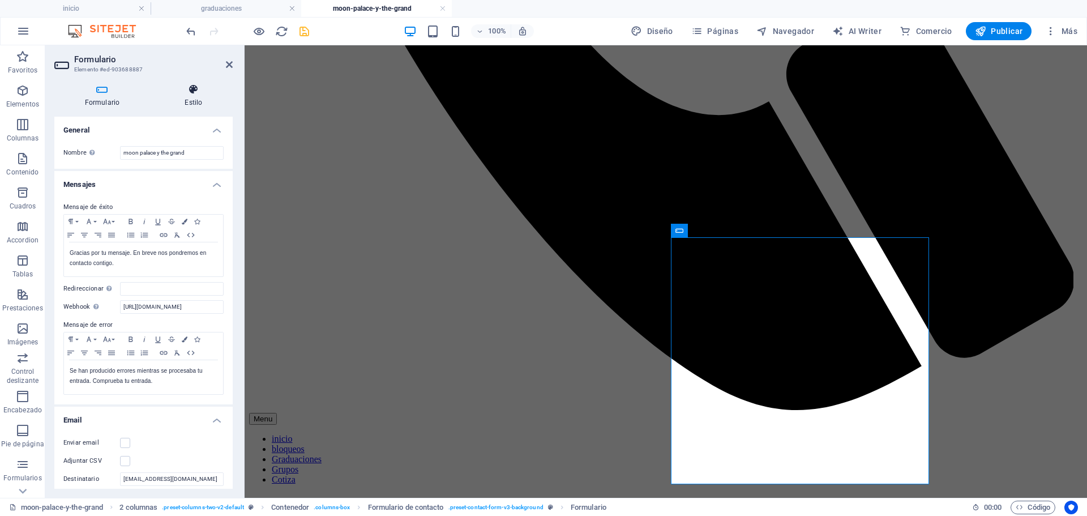
click at [188, 92] on icon at bounding box center [194, 89] width 78 height 11
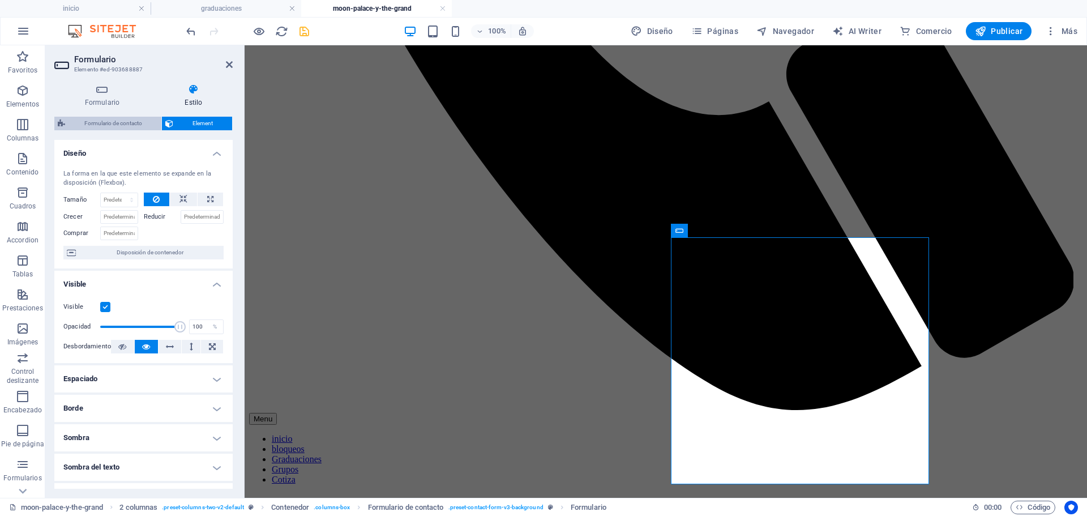
click at [127, 124] on span "Formulario de contacto" at bounding box center [113, 124] width 89 height 14
select select "rem"
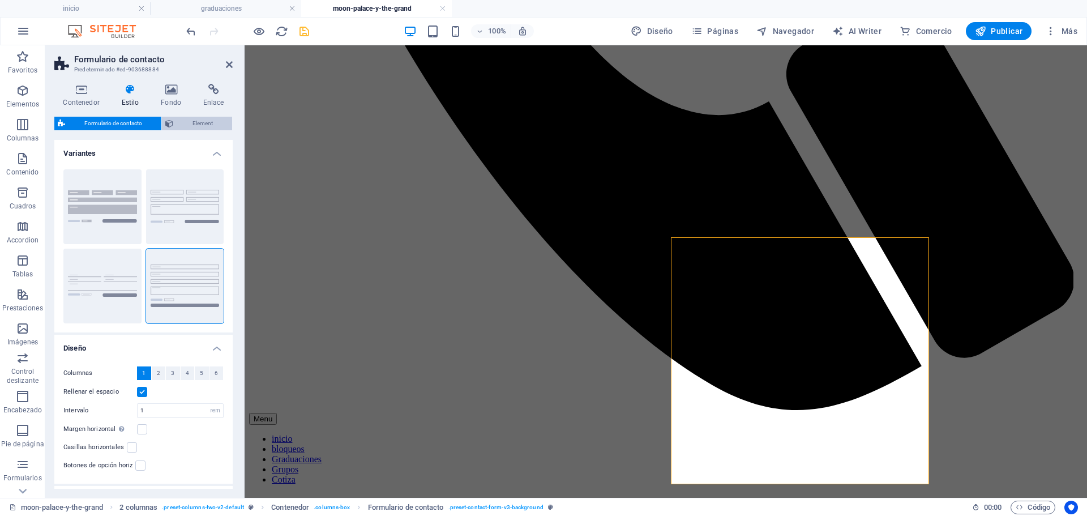
click at [178, 122] on span "Element" at bounding box center [203, 124] width 52 height 14
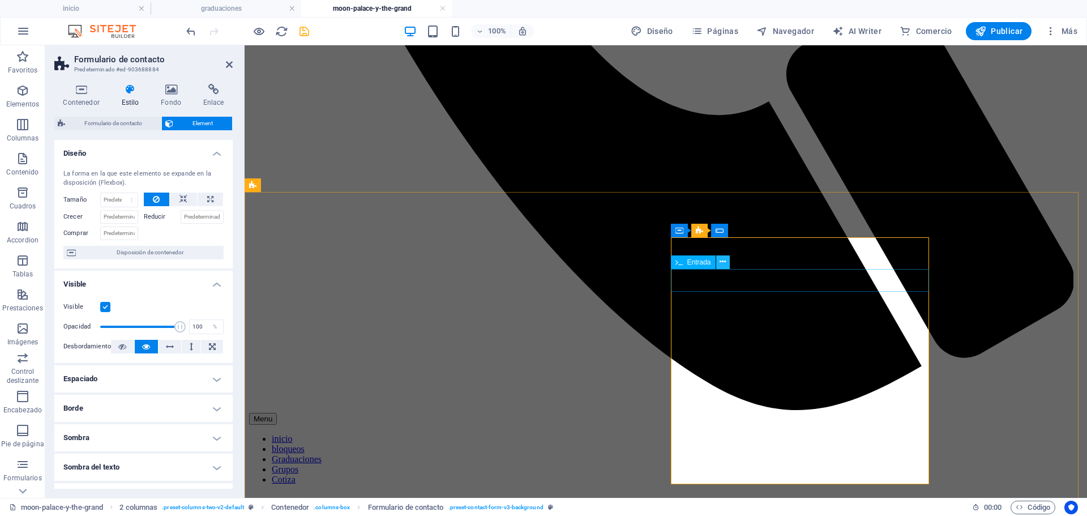
click at [729, 259] on button at bounding box center [723, 262] width 14 height 14
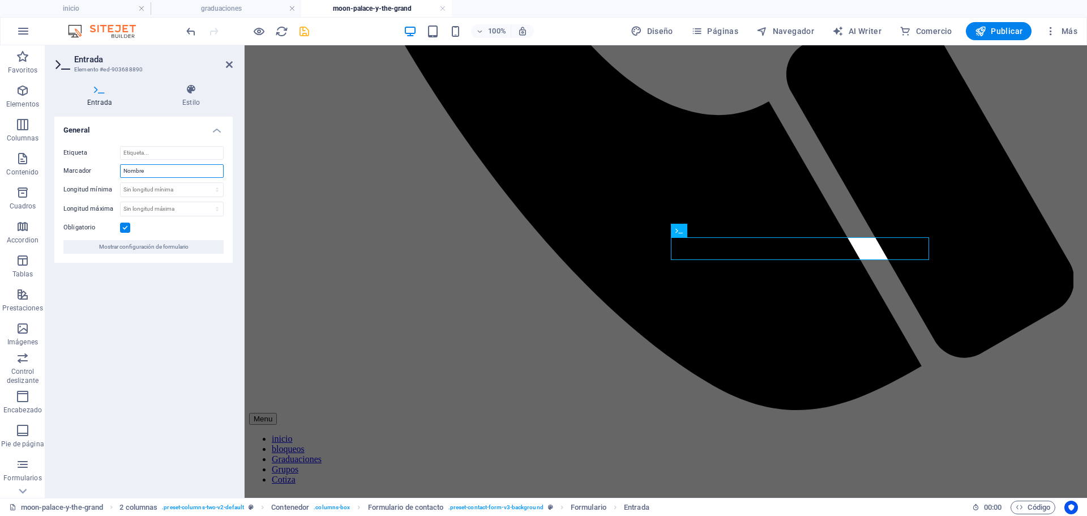
click at [151, 170] on input "Nombre" at bounding box center [172, 171] width 104 height 14
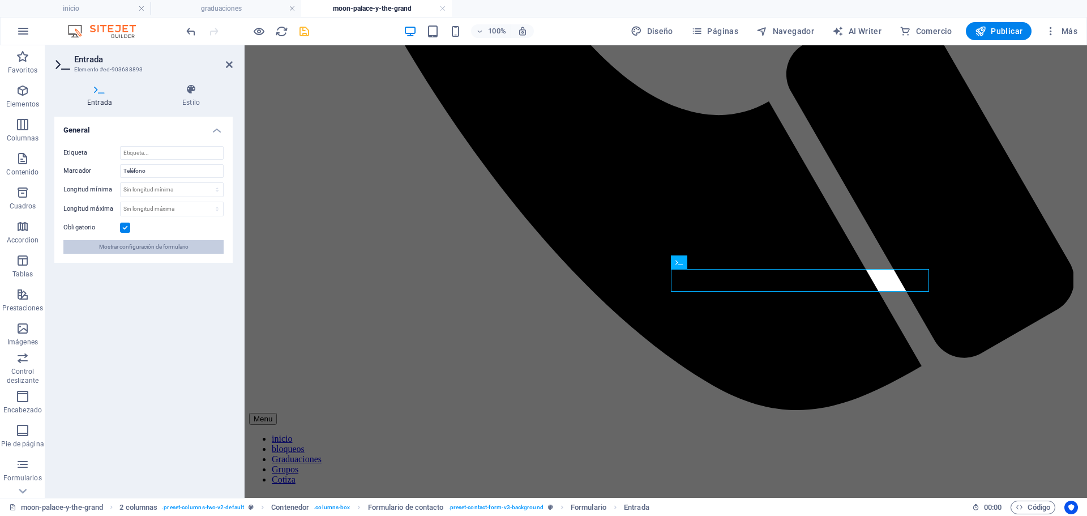
click at [160, 246] on span "Mostrar configuración de formulario" at bounding box center [143, 247] width 89 height 14
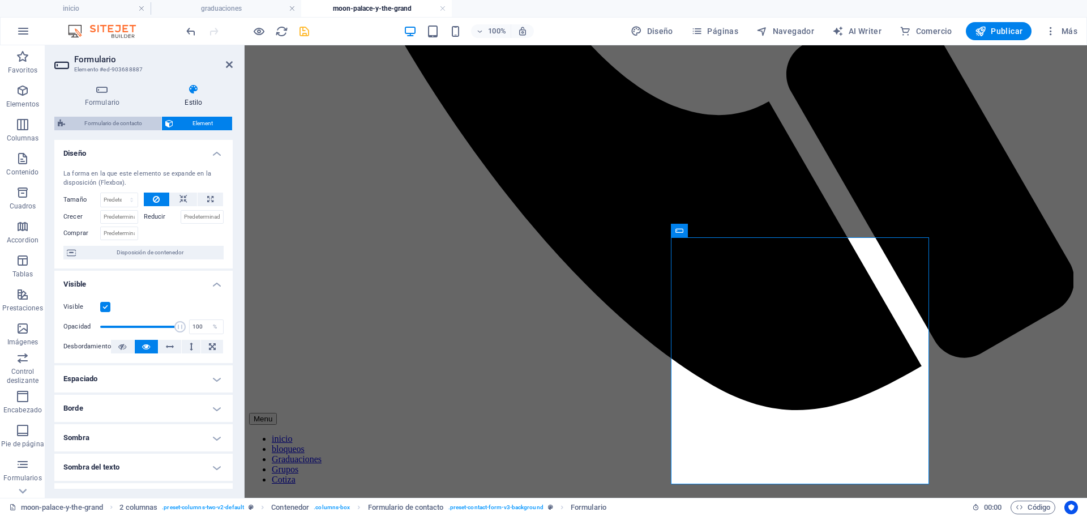
click at [113, 125] on span "Formulario de contacto" at bounding box center [113, 124] width 89 height 14
select select "rem"
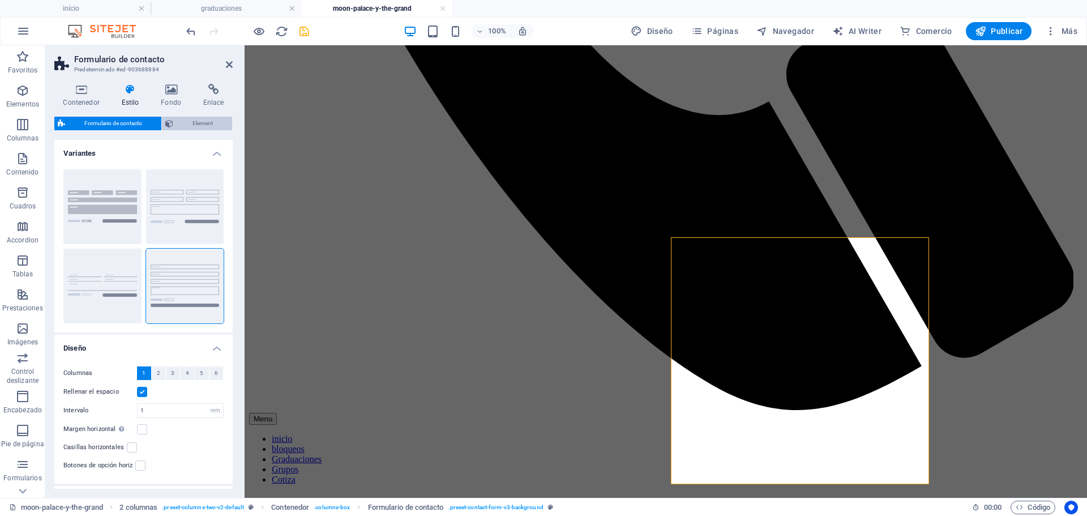
click at [206, 121] on span "Element" at bounding box center [203, 124] width 52 height 14
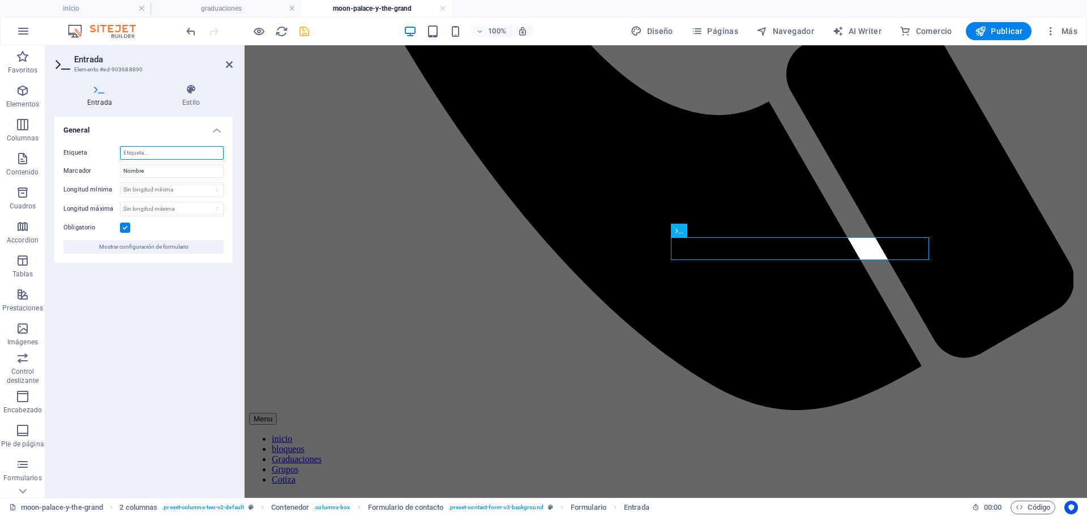
click at [176, 146] on input "Etiqueta" at bounding box center [172, 153] width 104 height 14
type input "Nombre"
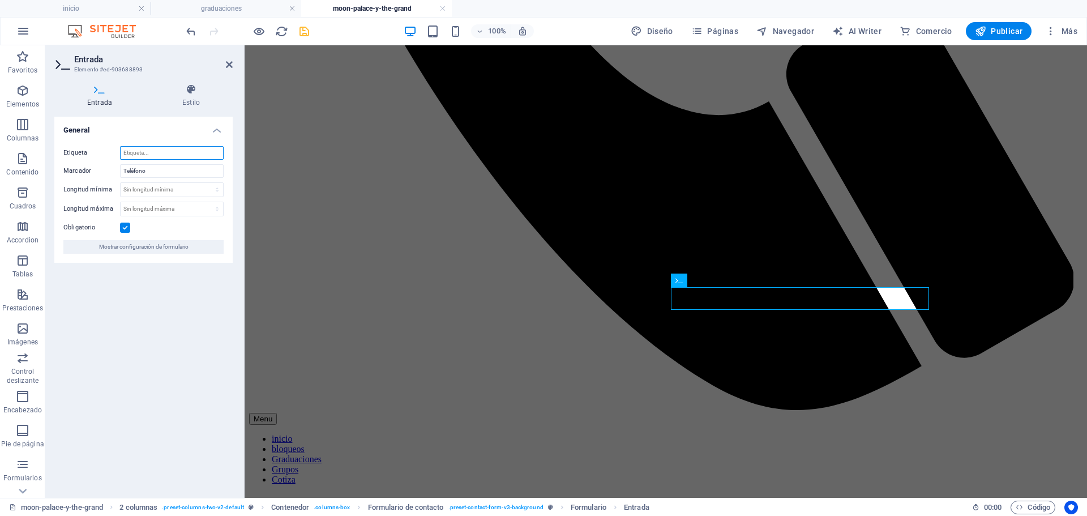
click at [171, 152] on input "Etiqueta" at bounding box center [172, 153] width 104 height 14
type input "Telefono"
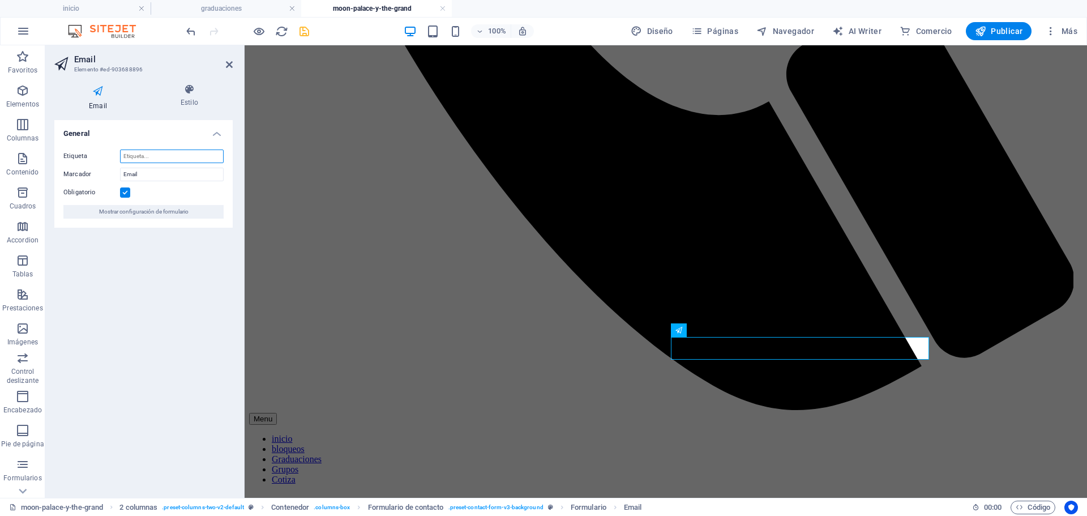
click at [145, 152] on input "Etiqueta" at bounding box center [172, 157] width 104 height 14
type input "Email"
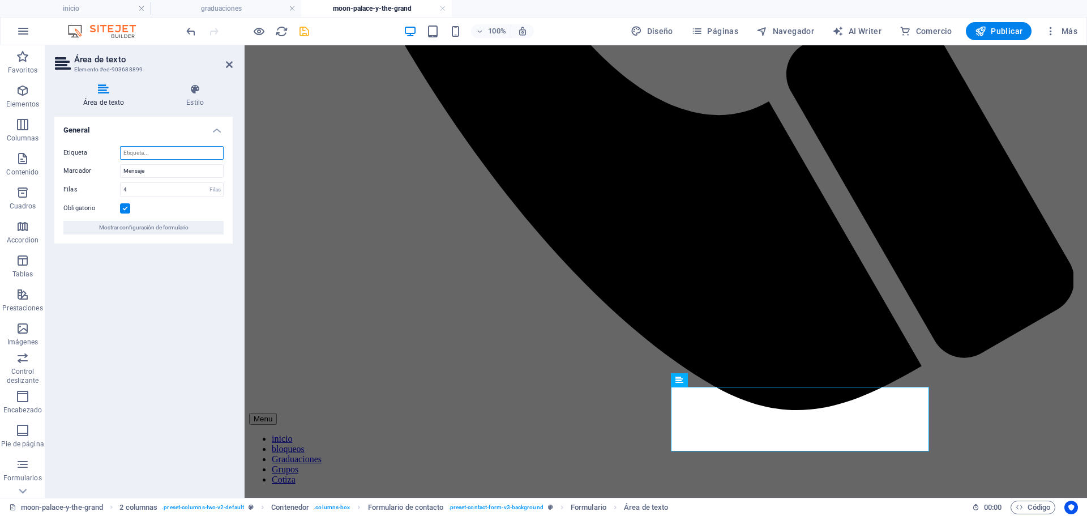
click at [138, 156] on input "Etiqueta" at bounding box center [172, 153] width 104 height 14
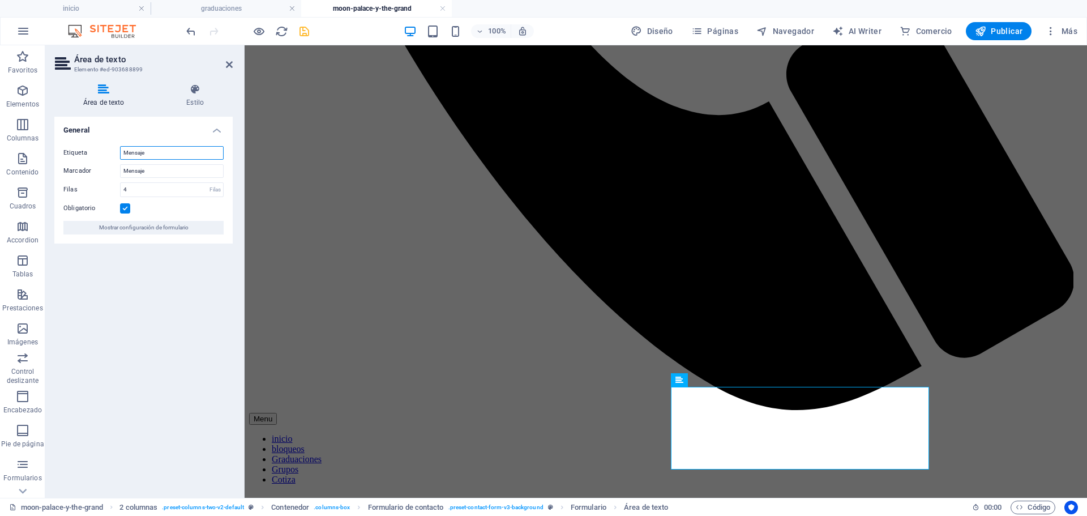
type input "Mensaje"
click at [172, 139] on div "Etiqueta Mensaje Marcador Mensaje Filas 4 Filas Obligatorio Mostrar configuraci…" at bounding box center [143, 190] width 178 height 106
click at [305, 28] on icon "save" at bounding box center [304, 31] width 13 height 13
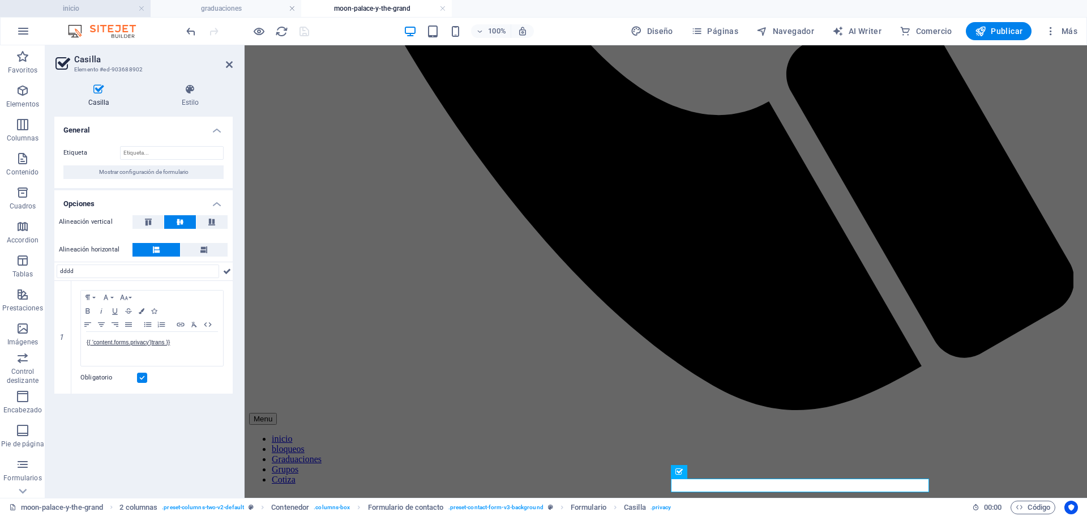
type input "dddd"
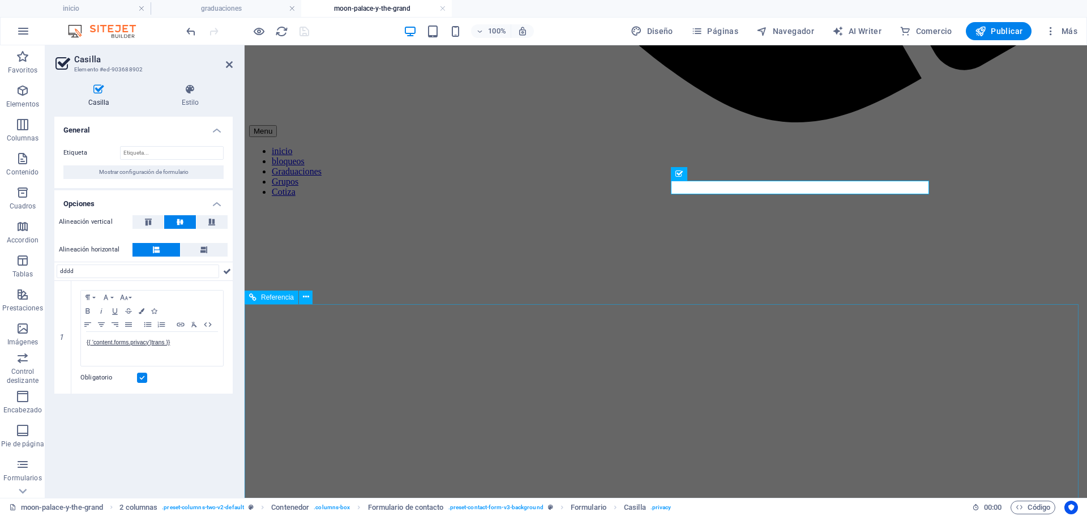
scroll to position [1078, 0]
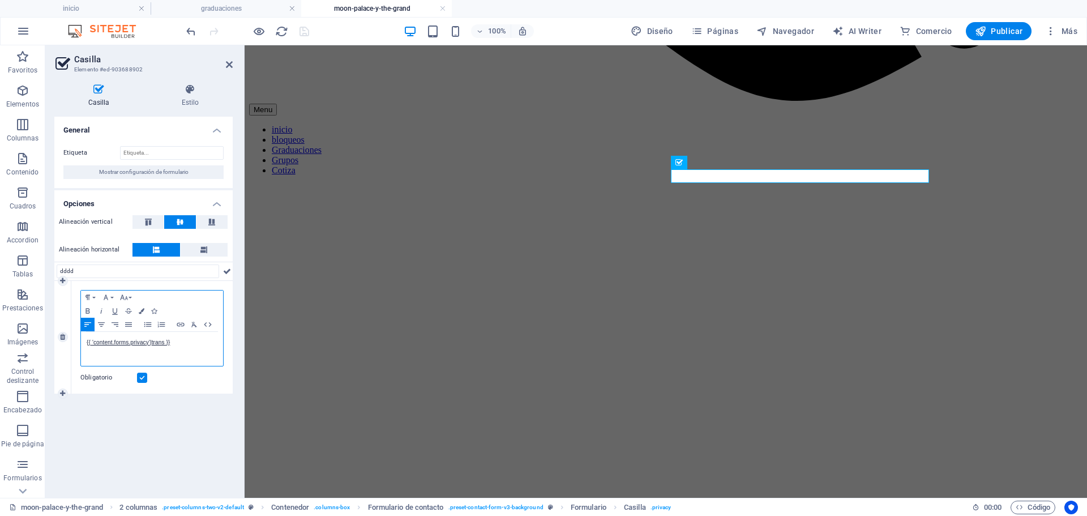
click at [192, 342] on p "{{ 'content.forms.privacy'|trans }}" at bounding box center [152, 343] width 131 height 10
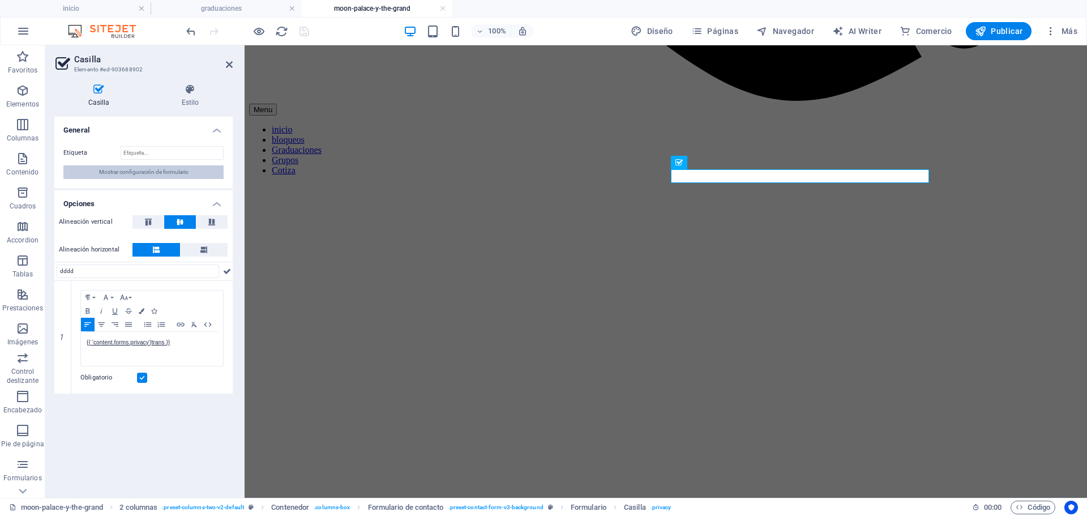
click at [158, 173] on span "Mostrar configuración de formulario" at bounding box center [143, 172] width 89 height 14
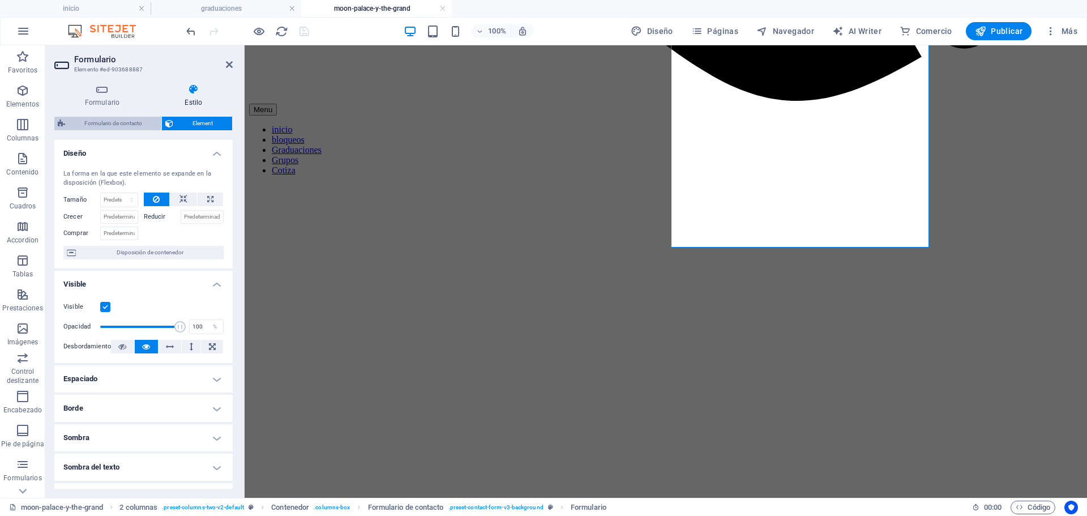
click at [125, 125] on span "Formulario de contacto" at bounding box center [113, 124] width 89 height 14
select select "rem"
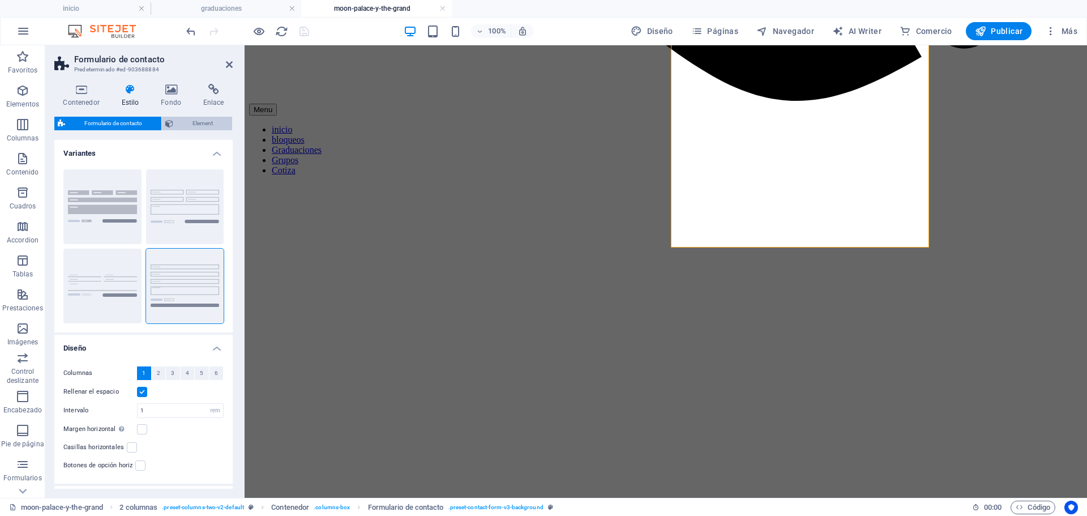
click at [185, 125] on span "Element" at bounding box center [203, 124] width 52 height 14
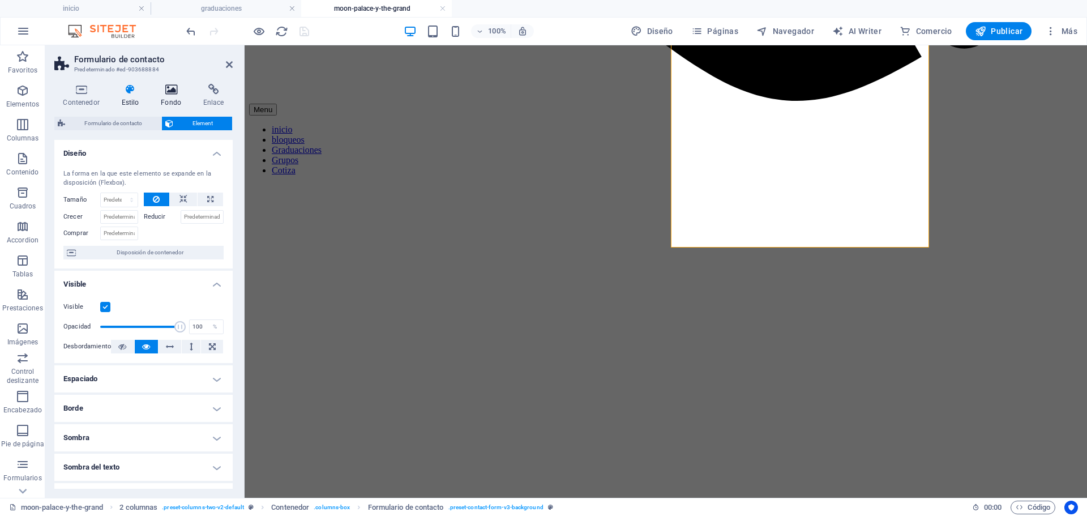
click at [168, 97] on h4 "Fondo" at bounding box center [173, 96] width 42 height 24
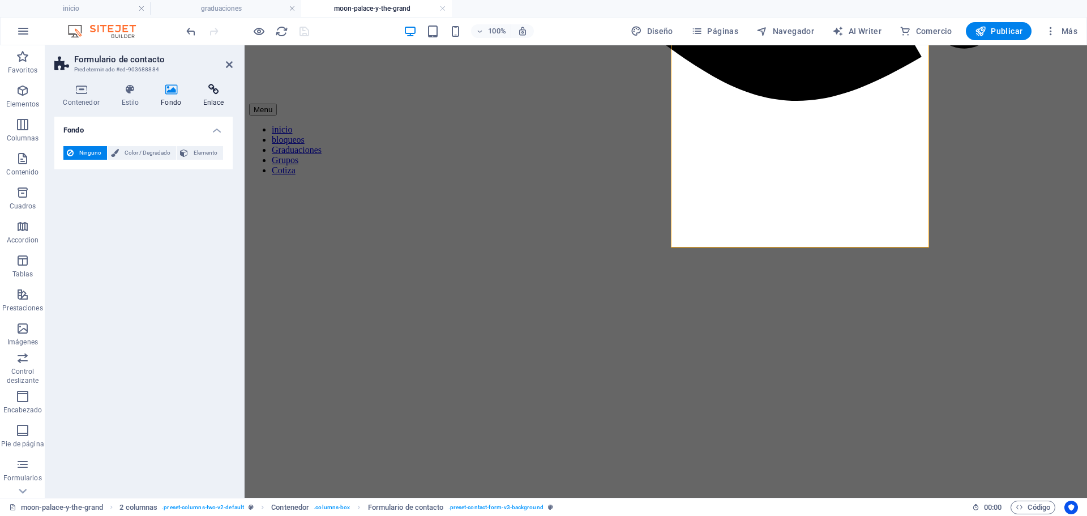
click at [213, 96] on h4 "Enlace" at bounding box center [213, 96] width 39 height 24
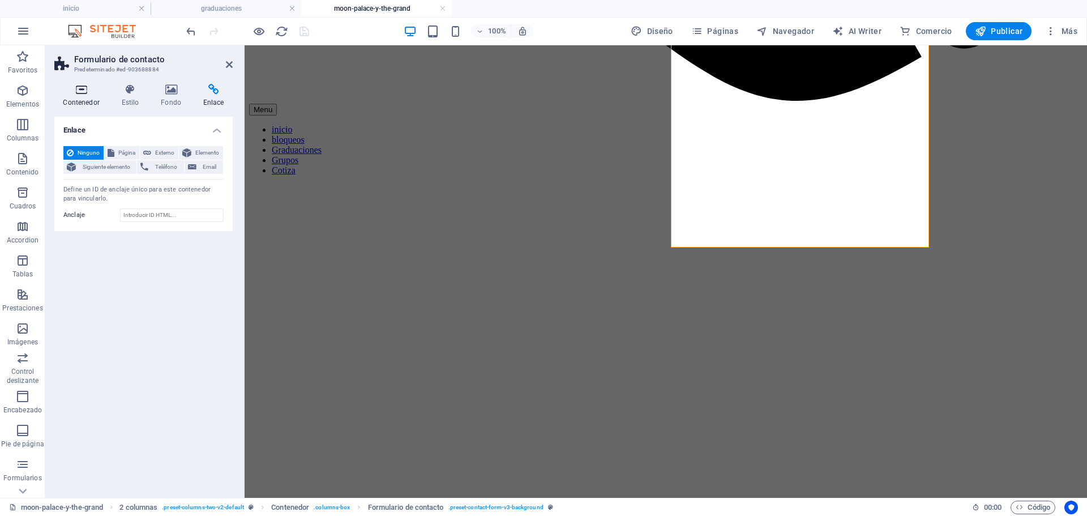
click at [89, 97] on h4 "Contenedor" at bounding box center [83, 96] width 58 height 24
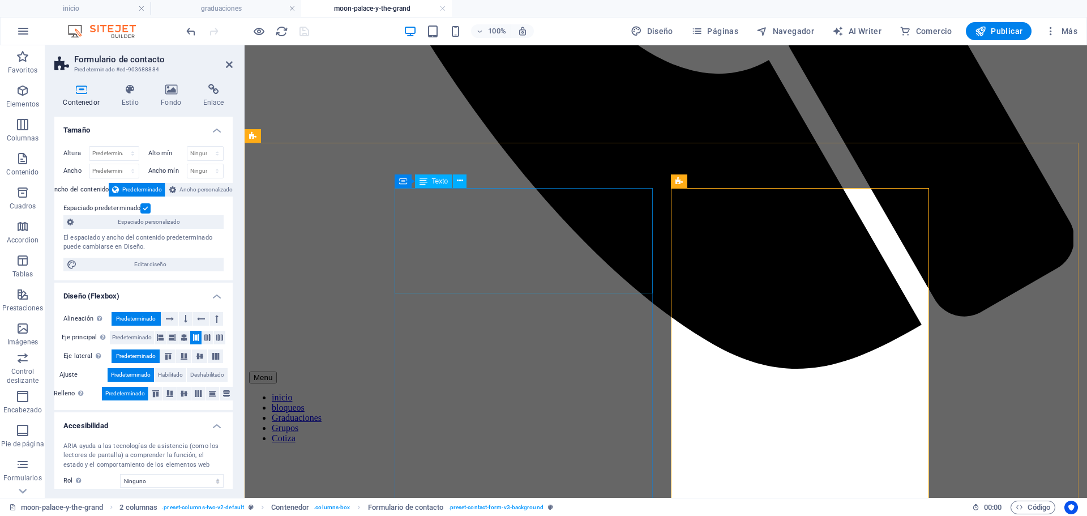
scroll to position [795, 0]
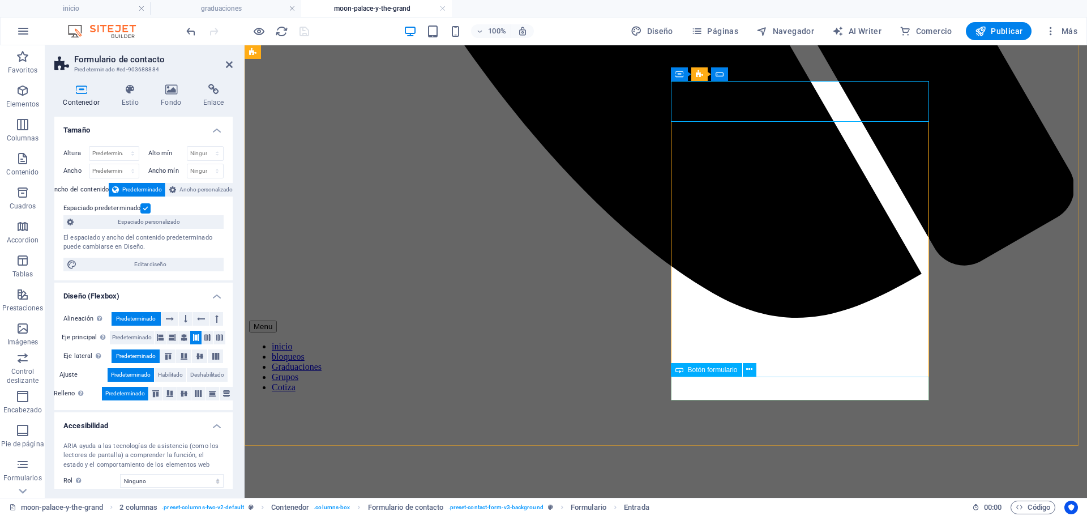
scroll to position [965, 0]
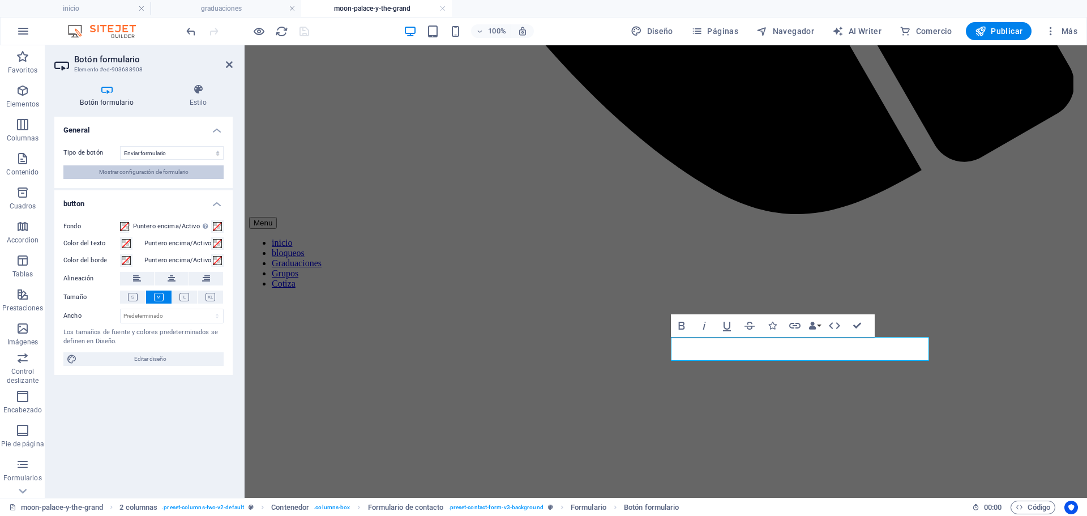
click at [186, 176] on span "Mostrar configuración de formulario" at bounding box center [143, 172] width 89 height 14
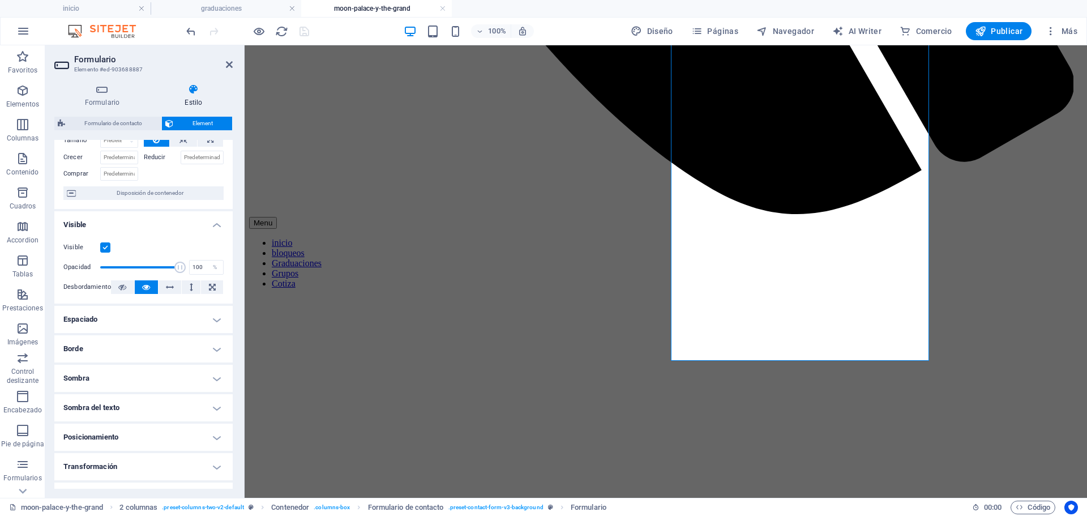
scroll to position [139, 0]
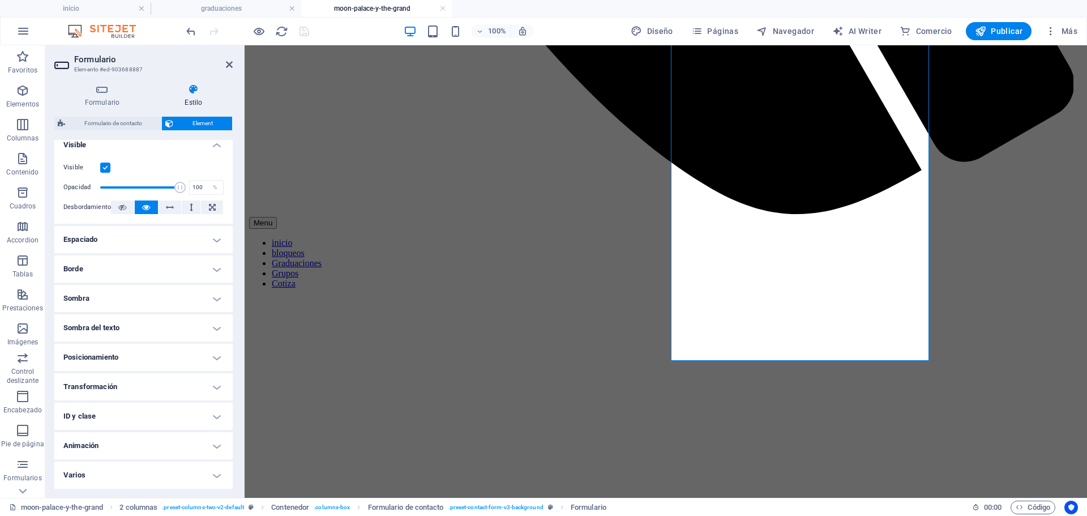
click at [136, 132] on div "Formulario de contacto Element Diseño La forma en la que este elemento se expan…" at bounding box center [143, 303] width 178 height 372
click at [135, 126] on span "Formulario de contacto" at bounding box center [113, 124] width 89 height 14
select select "rem"
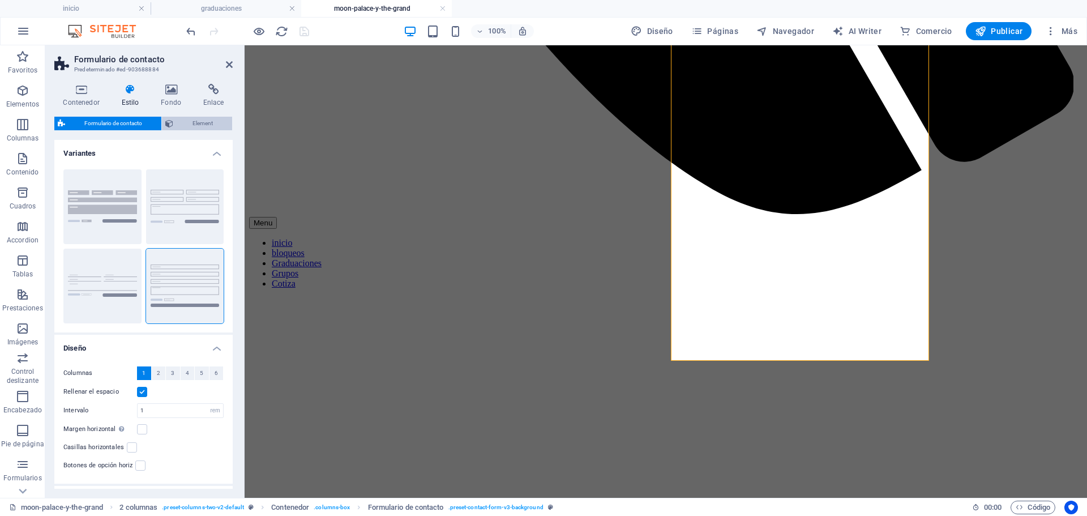
click at [181, 123] on span "Element" at bounding box center [203, 124] width 52 height 14
